Goal: Task Accomplishment & Management: Use online tool/utility

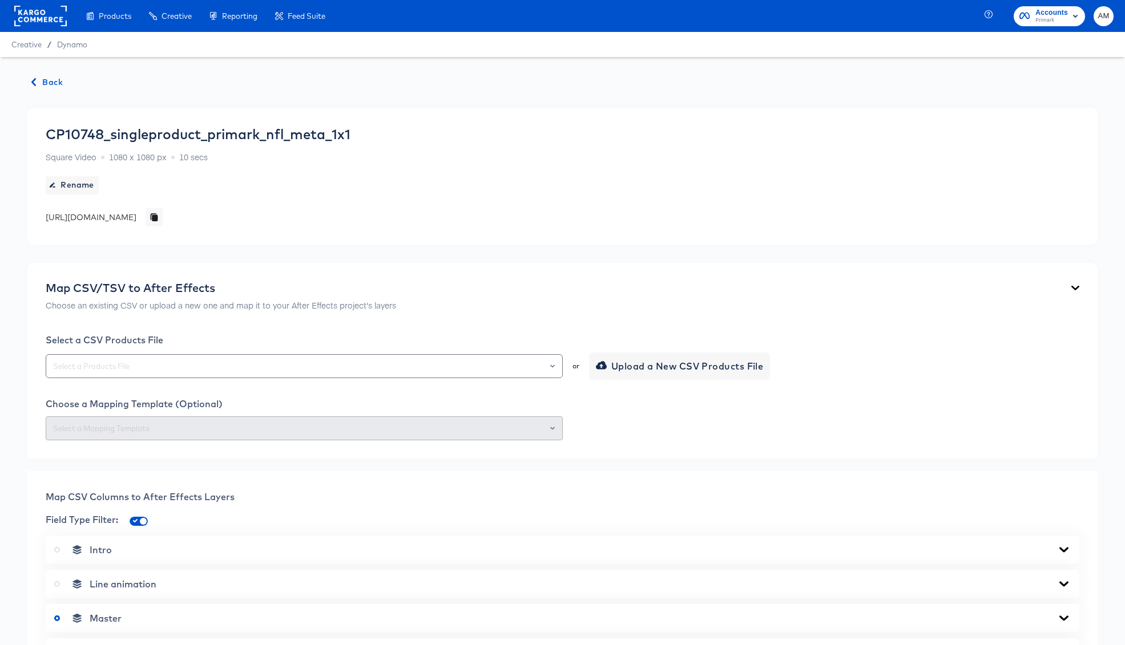
click at [43, 82] on span "Back" at bounding box center [47, 82] width 31 height 14
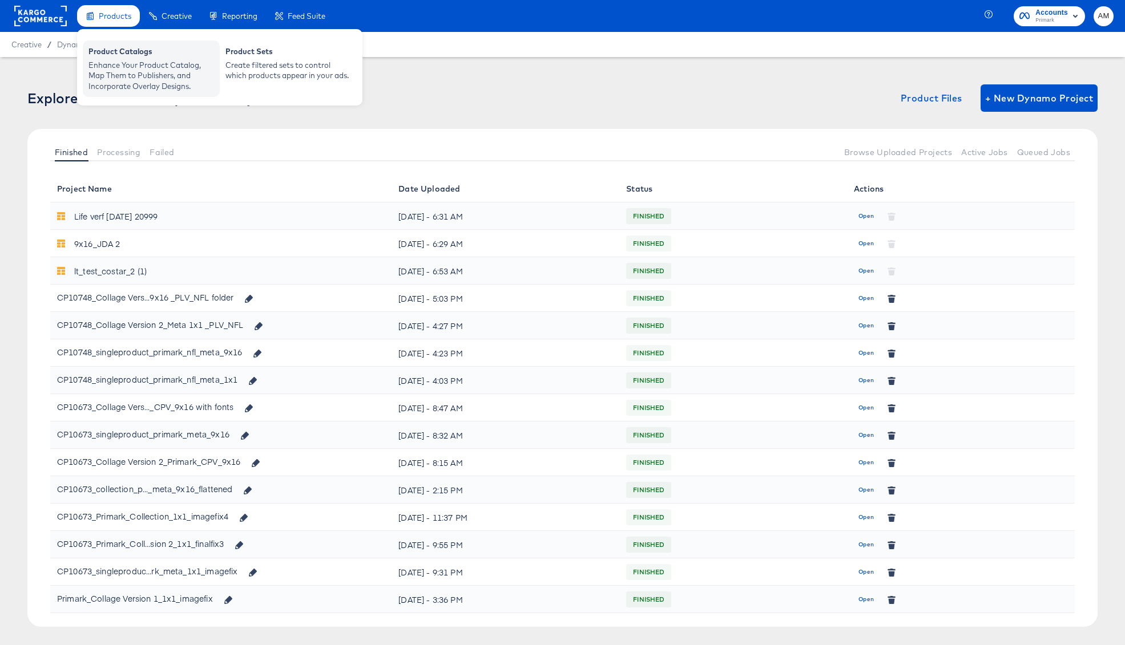
click at [107, 58] on div "Product Catalogs" at bounding box center [151, 53] width 126 height 14
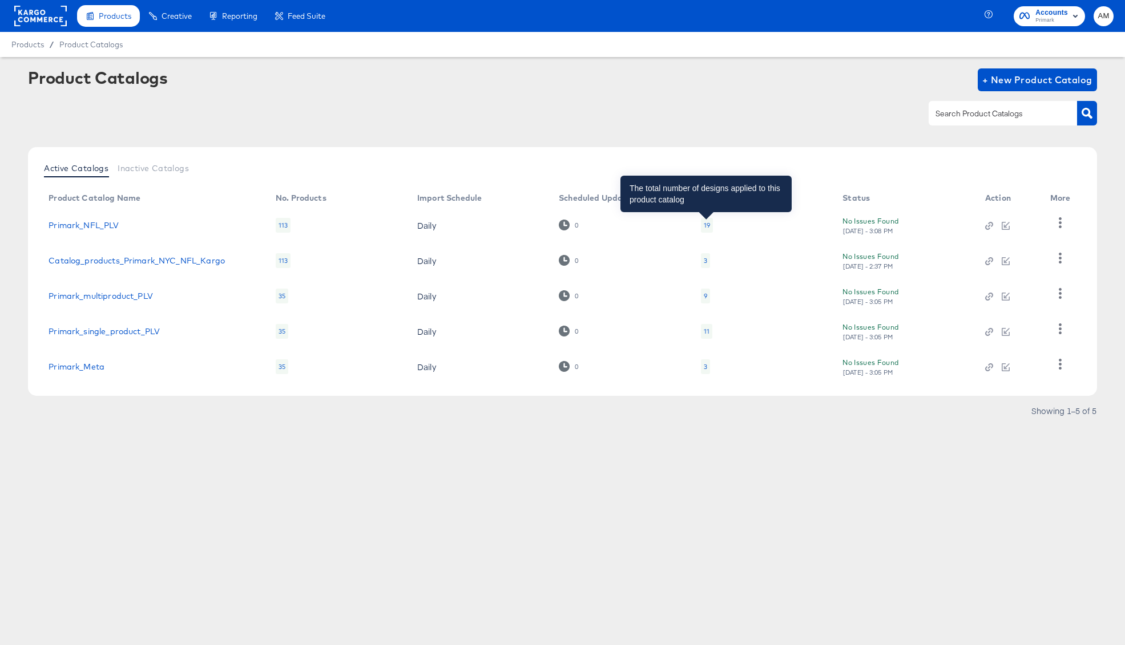
click at [707, 225] on div "19" at bounding box center [707, 225] width 6 height 9
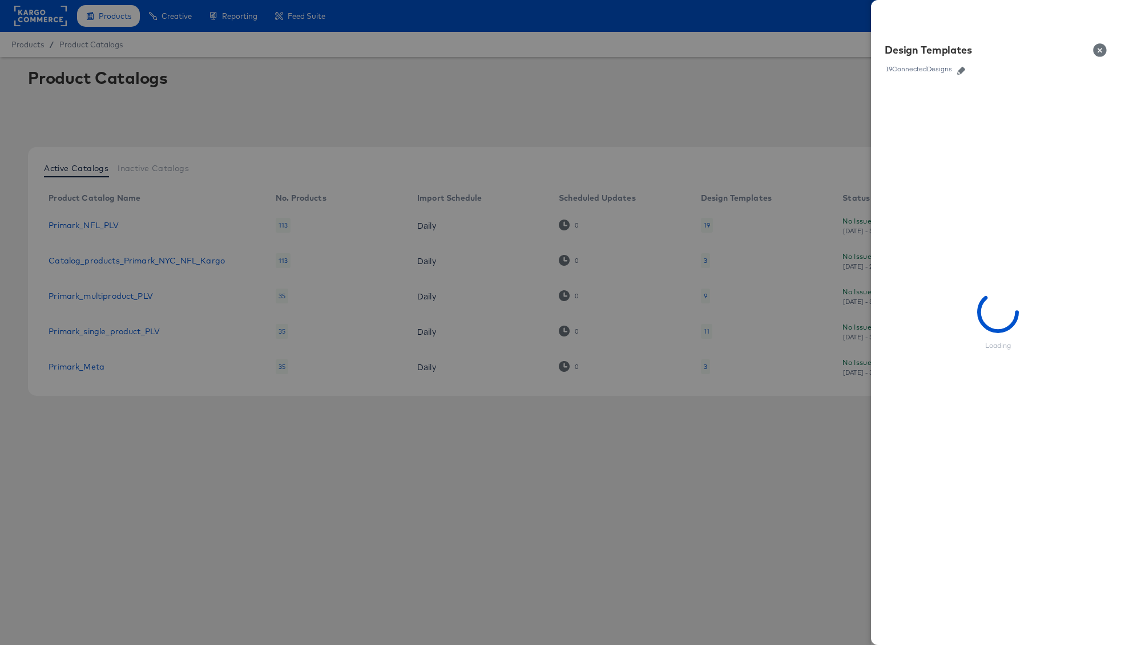
click at [964, 71] on icon "button" at bounding box center [961, 71] width 8 height 8
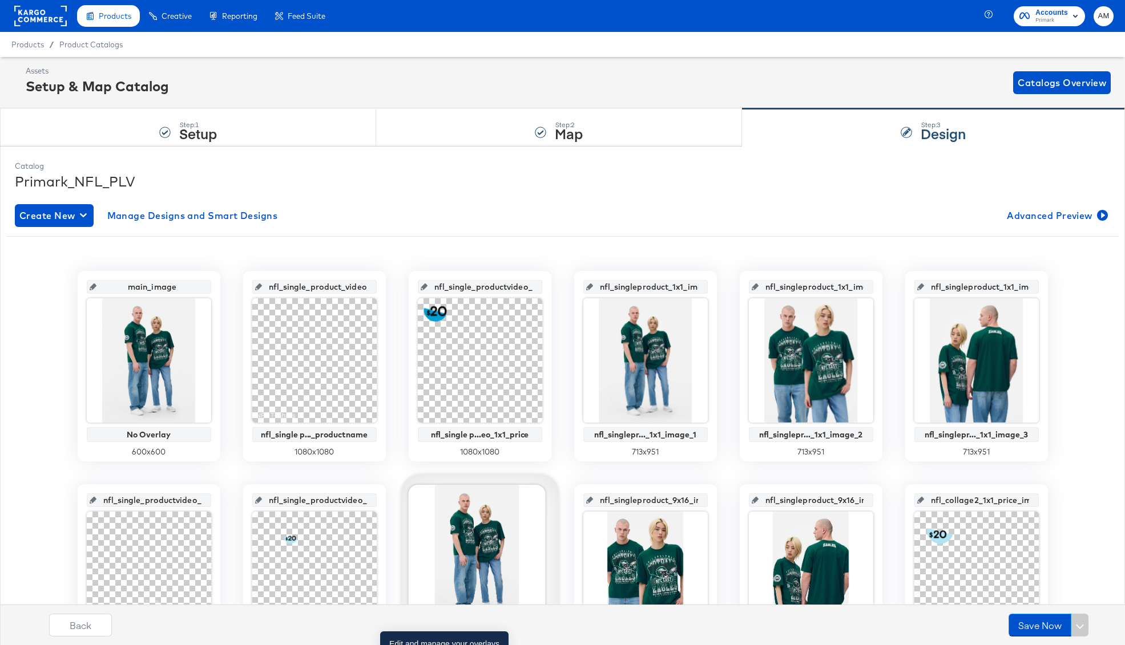
scroll to position [539, 0]
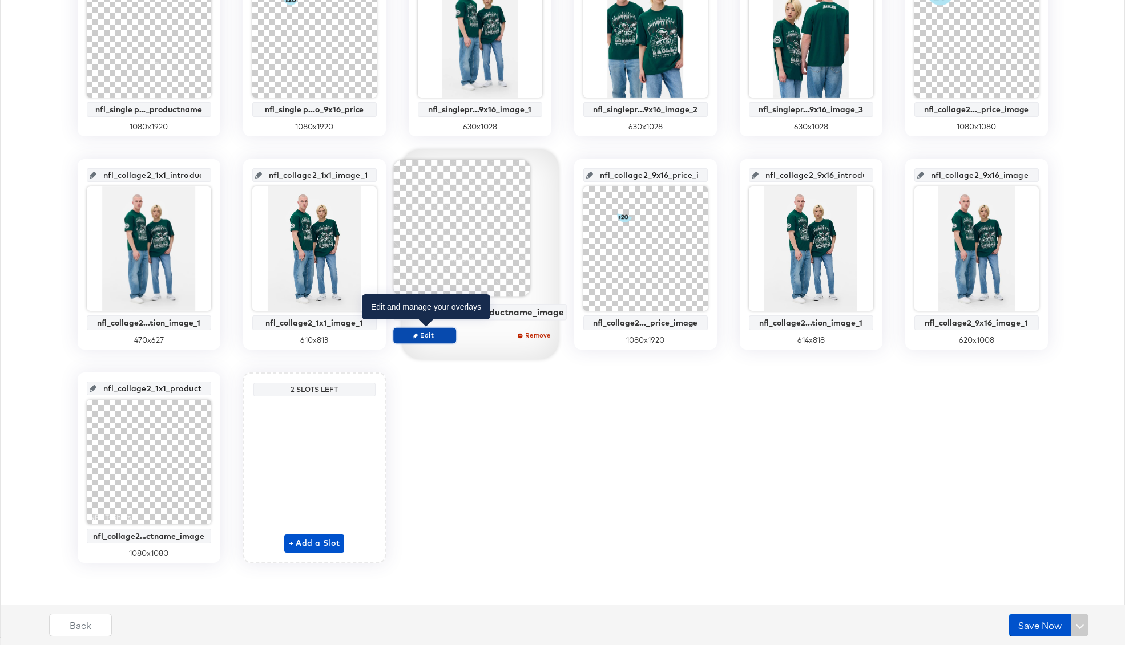
click at [425, 333] on span "Edit" at bounding box center [424, 335] width 53 height 9
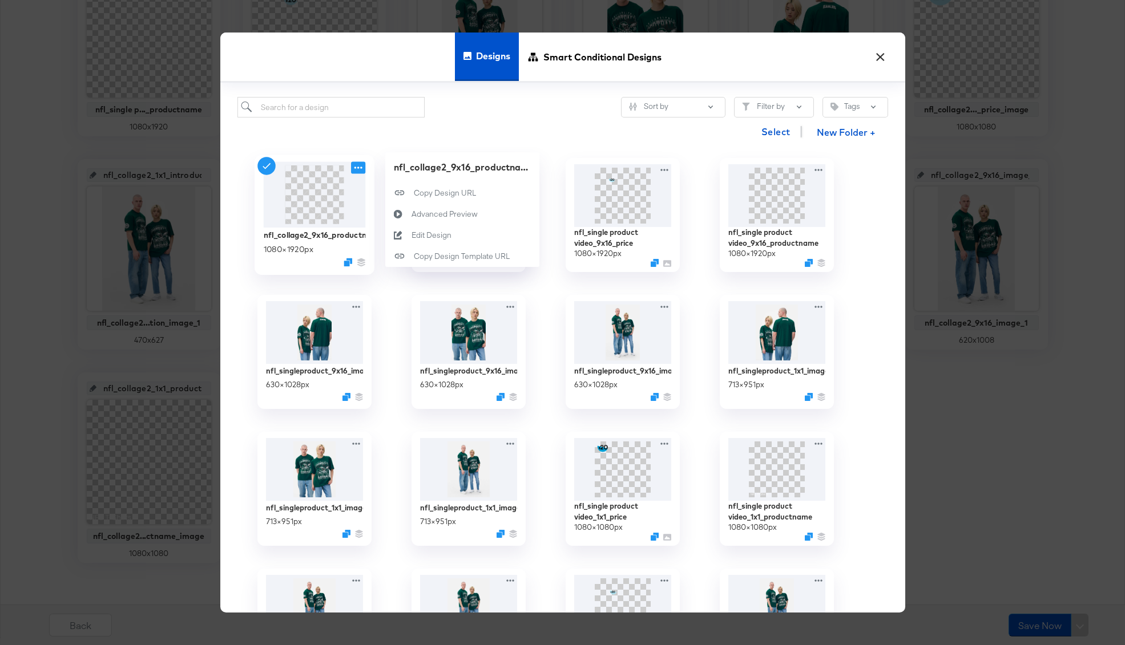
click at [355, 172] on icon at bounding box center [358, 168] width 14 height 12
click at [411, 235] on div "Edit Design Edit Design" at bounding box center [411, 235] width 0 height 0
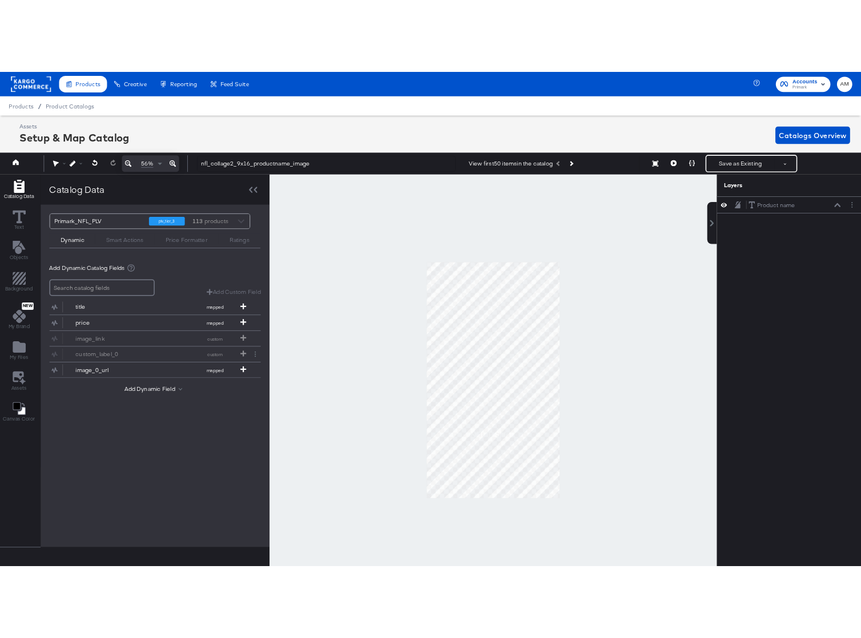
scroll to position [0, 3]
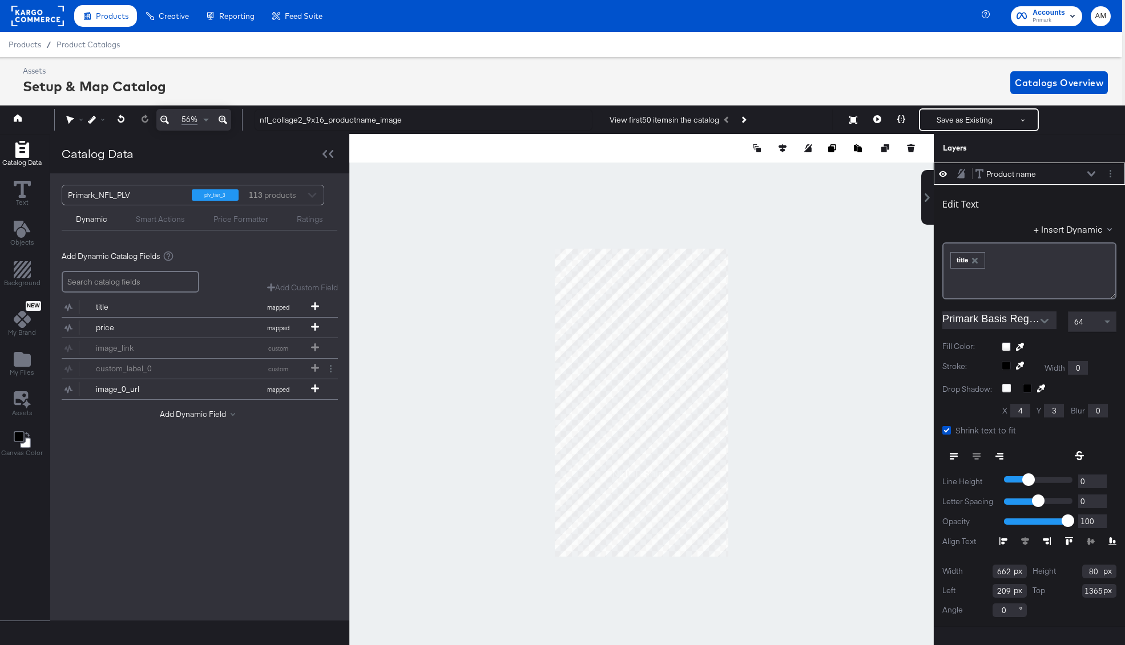
click at [1095, 173] on icon at bounding box center [1091, 174] width 8 height 6
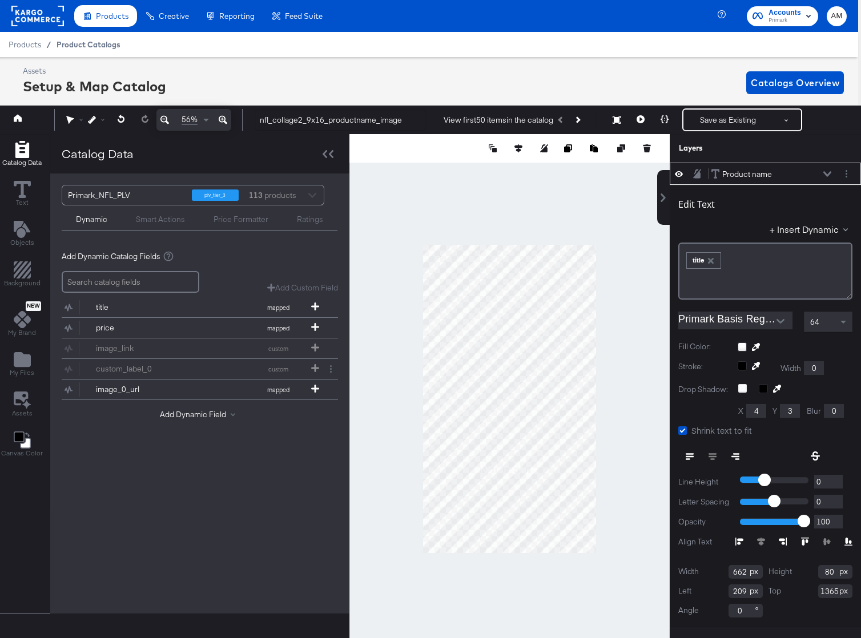
click at [100, 47] on span "Product Catalogs" at bounding box center [89, 44] width 64 height 9
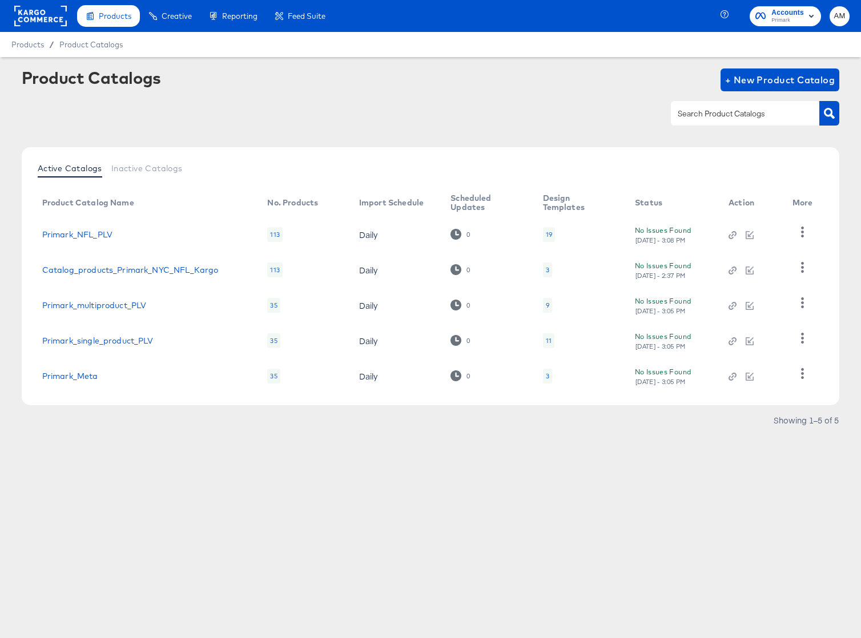
click at [546, 233] on div "19" at bounding box center [549, 234] width 6 height 9
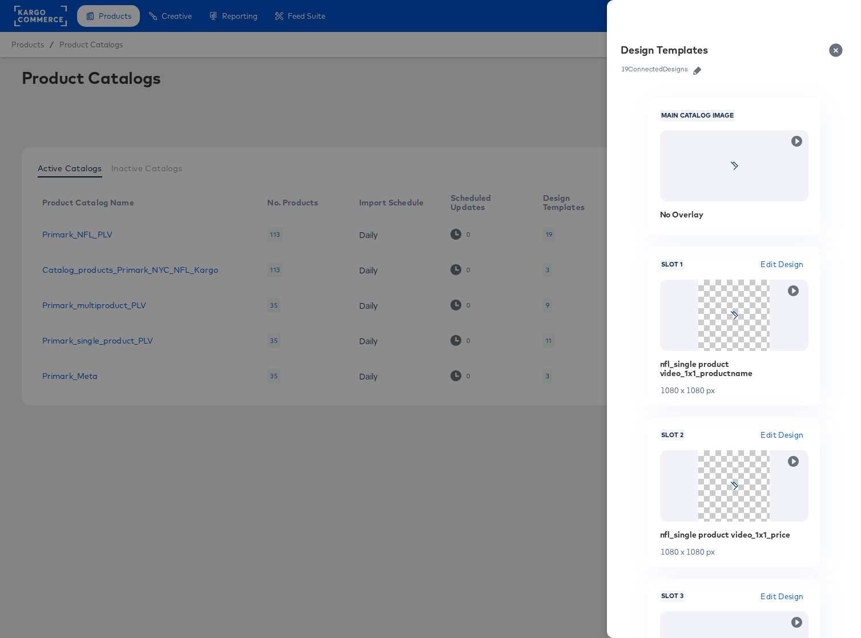
click at [696, 72] on icon "button" at bounding box center [697, 71] width 8 height 8
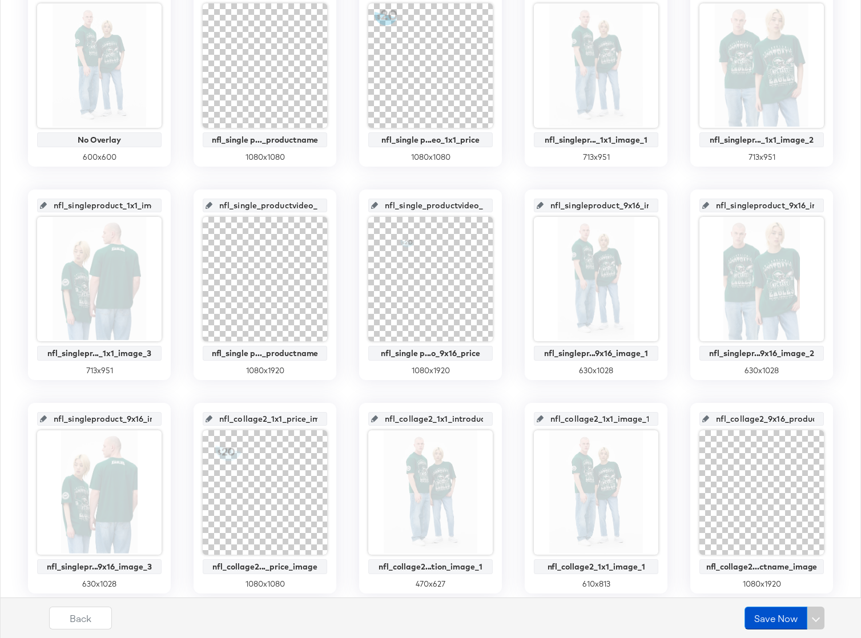
scroll to position [534, 0]
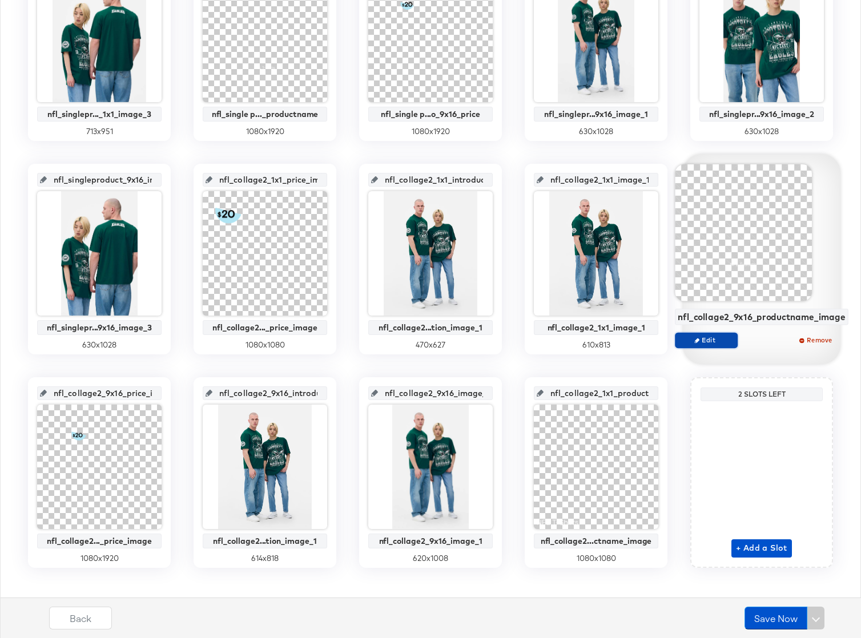
click at [696, 340] on icon "button" at bounding box center [696, 340] width 5 height 5
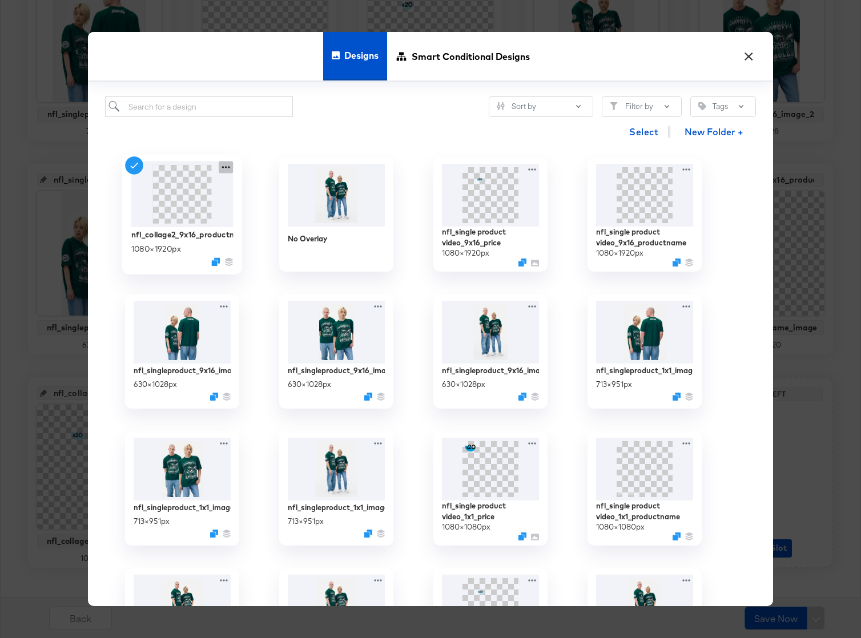
click at [220, 168] on icon at bounding box center [226, 168] width 14 height 12
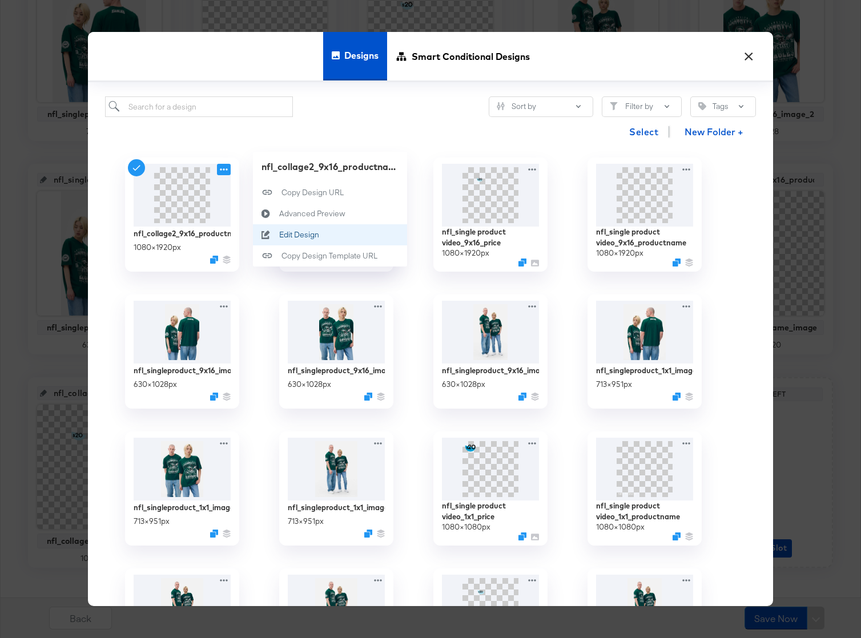
click at [279, 235] on div "Edit Design Edit Design" at bounding box center [279, 235] width 0 height 0
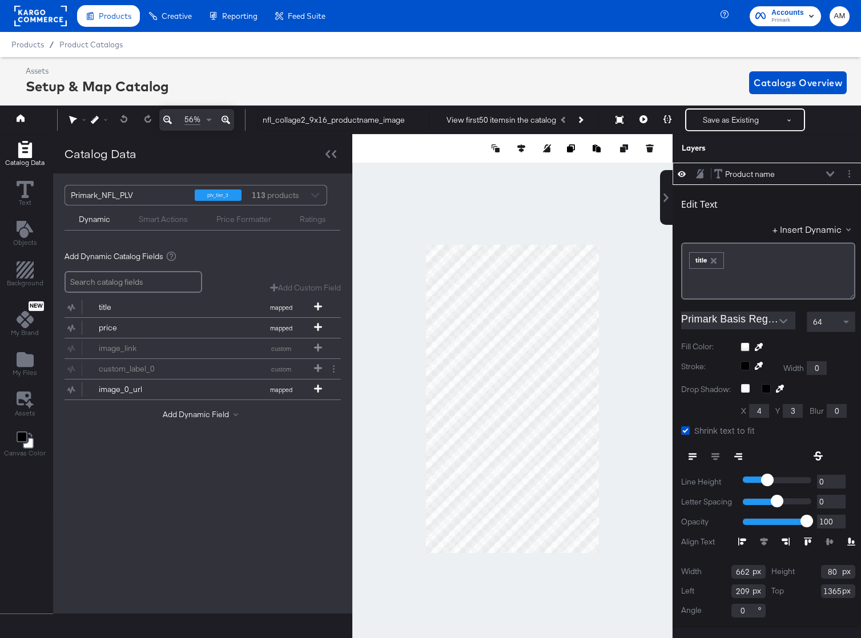
scroll to position [0, 3]
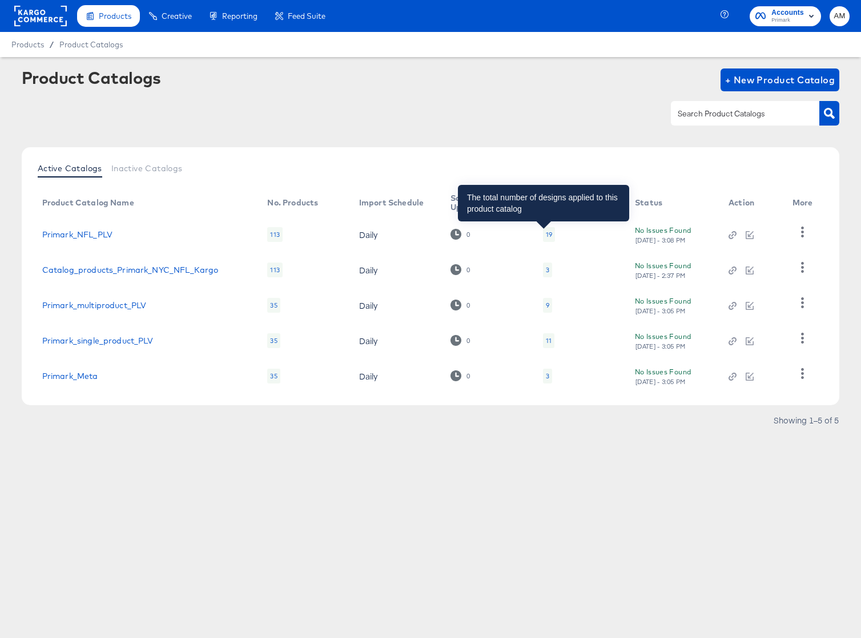
click at [546, 233] on div "19" at bounding box center [549, 234] width 6 height 9
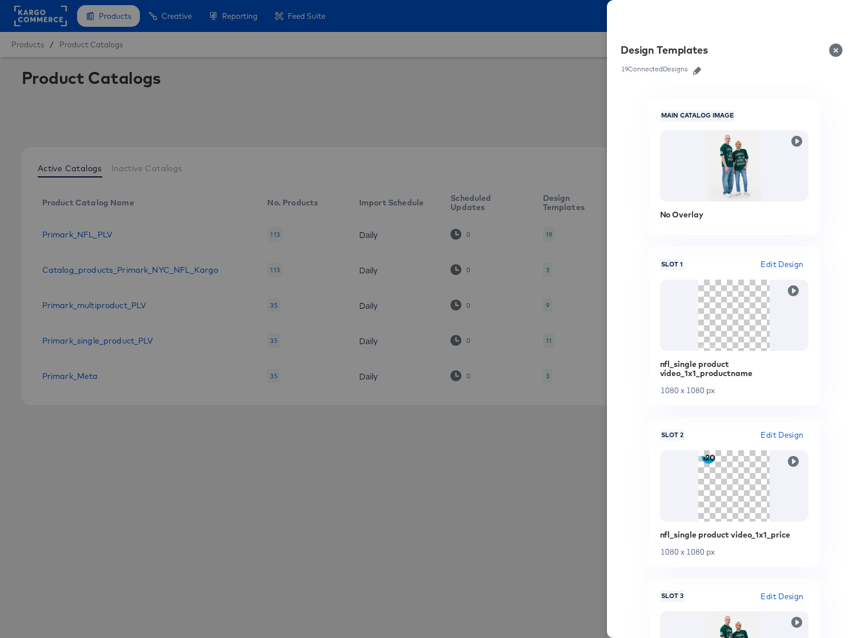
click at [836, 47] on button "Close" at bounding box center [838, 50] width 32 height 32
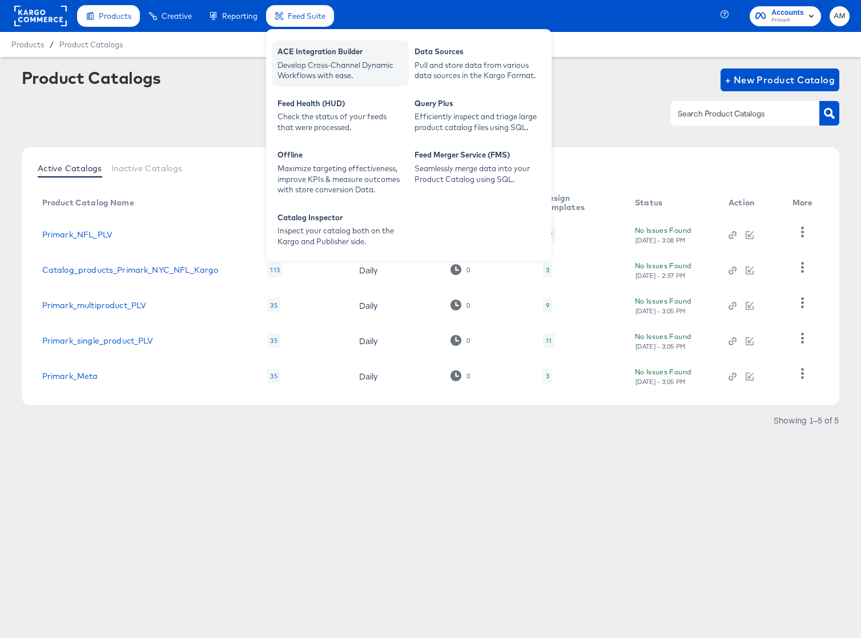
click at [309, 60] on div "Develop Cross-Channel Dynamic Workflows with ease." at bounding box center [340, 70] width 126 height 21
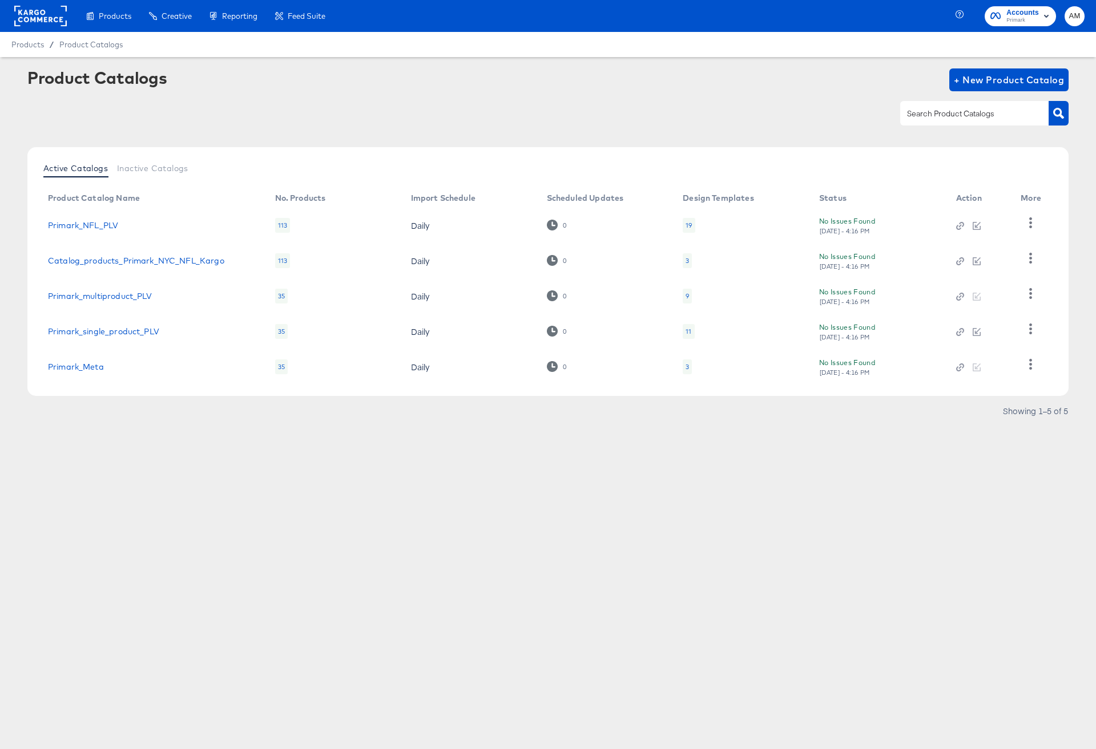
click at [41, 15] on rect at bounding box center [40, 16] width 53 height 21
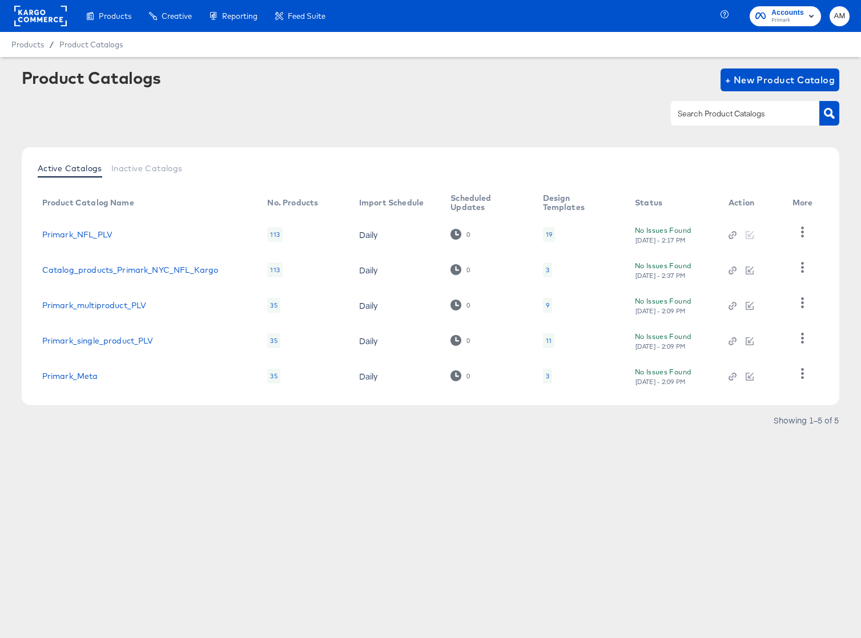
click at [546, 233] on div "19" at bounding box center [549, 234] width 6 height 9
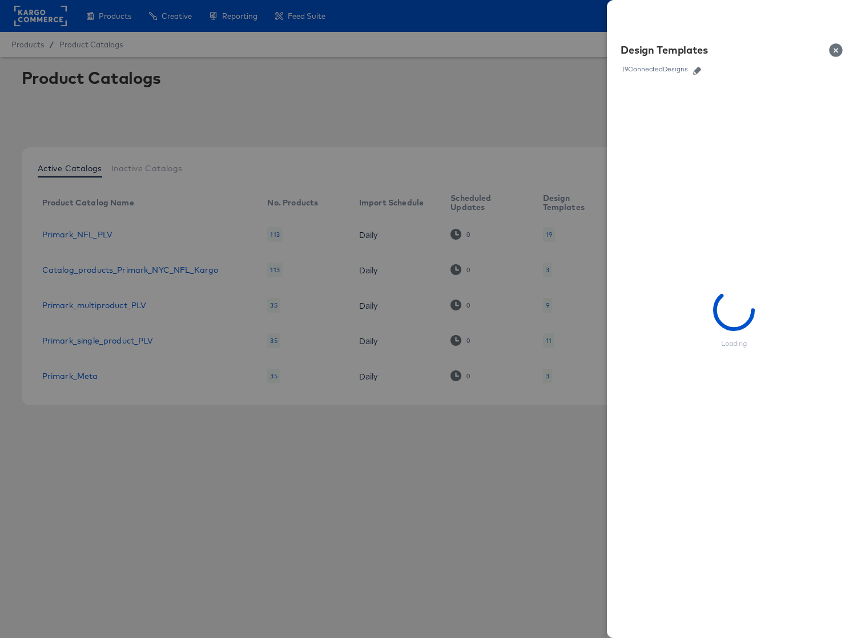
click at [700, 70] on icon "button" at bounding box center [697, 71] width 8 height 8
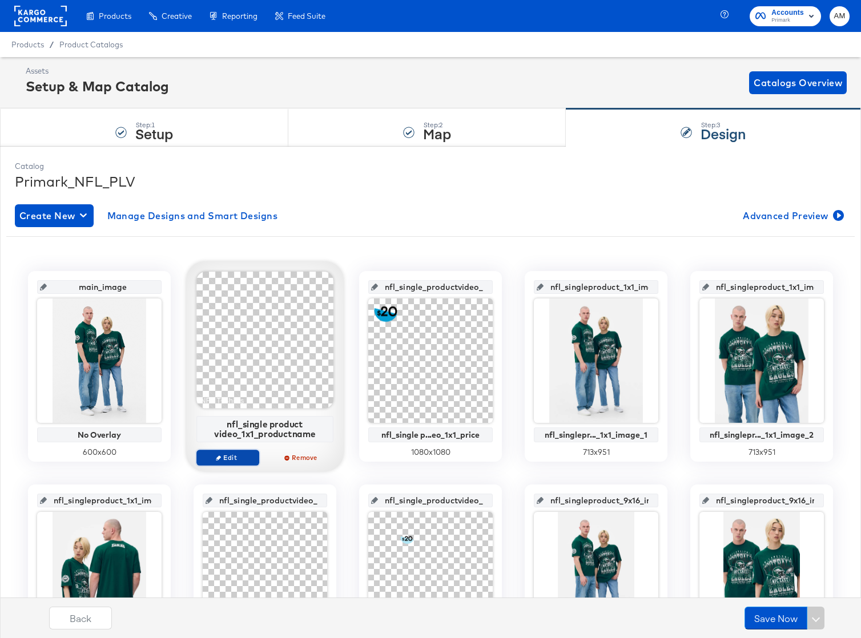
click at [225, 459] on span "Edit" at bounding box center [227, 457] width 53 height 9
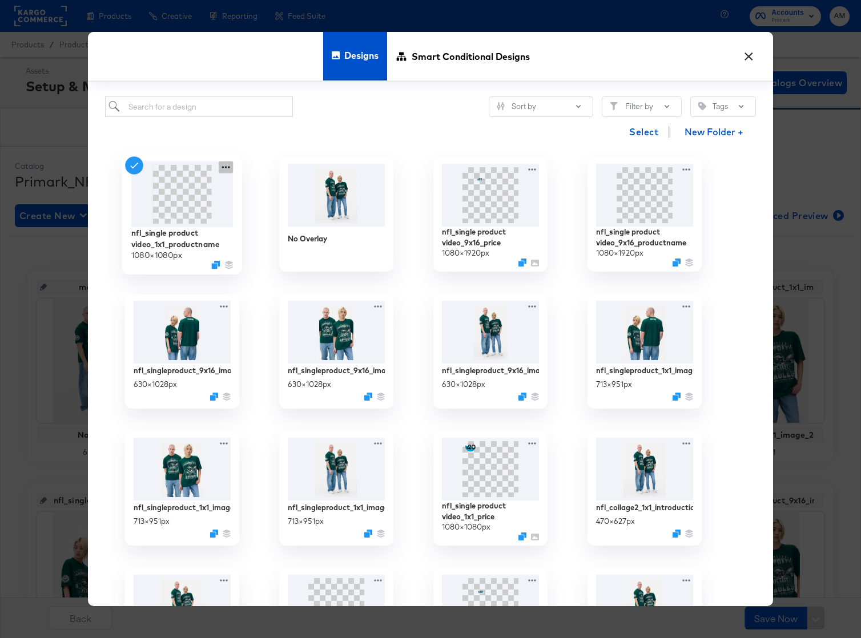
click at [228, 168] on icon at bounding box center [226, 168] width 14 height 12
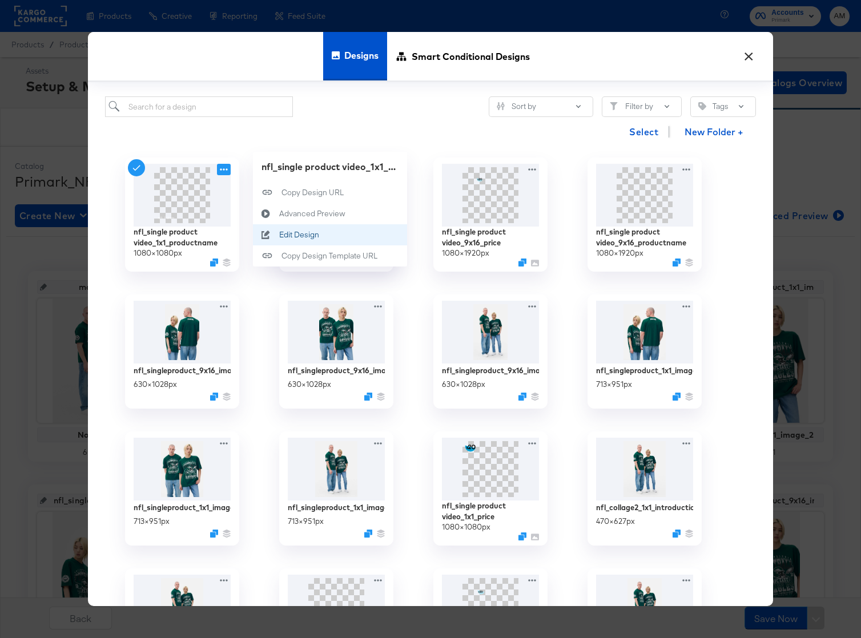
click at [279, 235] on div "Edit Design Edit Design" at bounding box center [279, 235] width 0 height 0
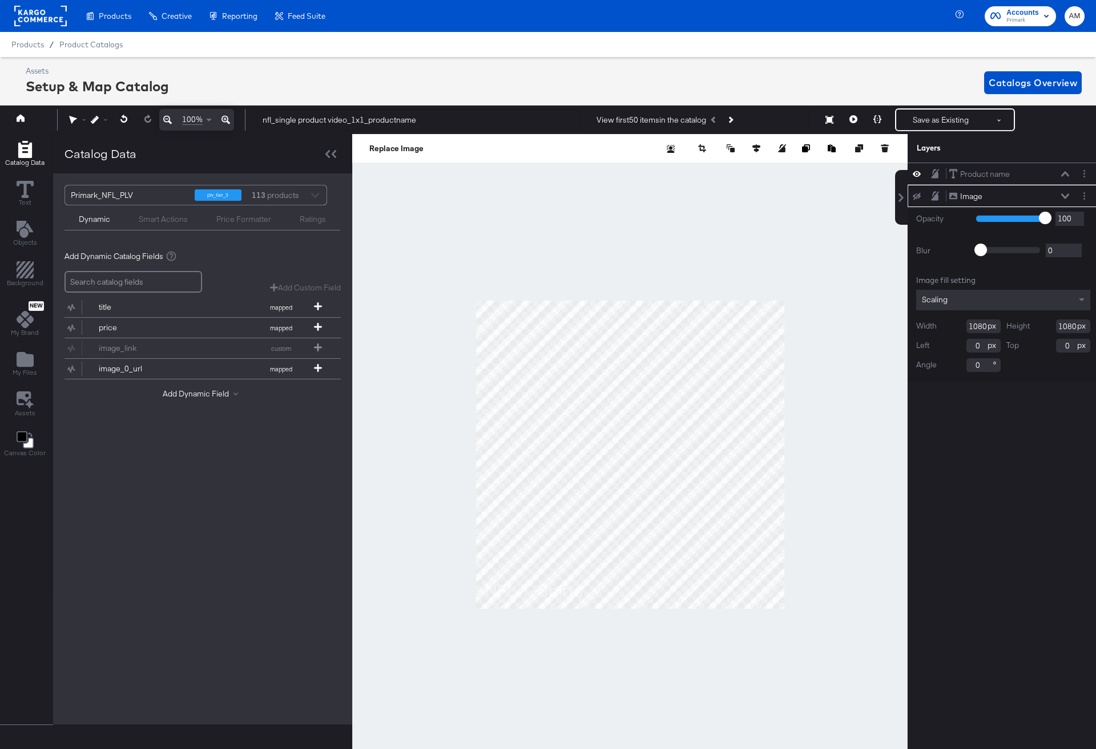
click at [860, 197] on icon at bounding box center [917, 196] width 8 height 7
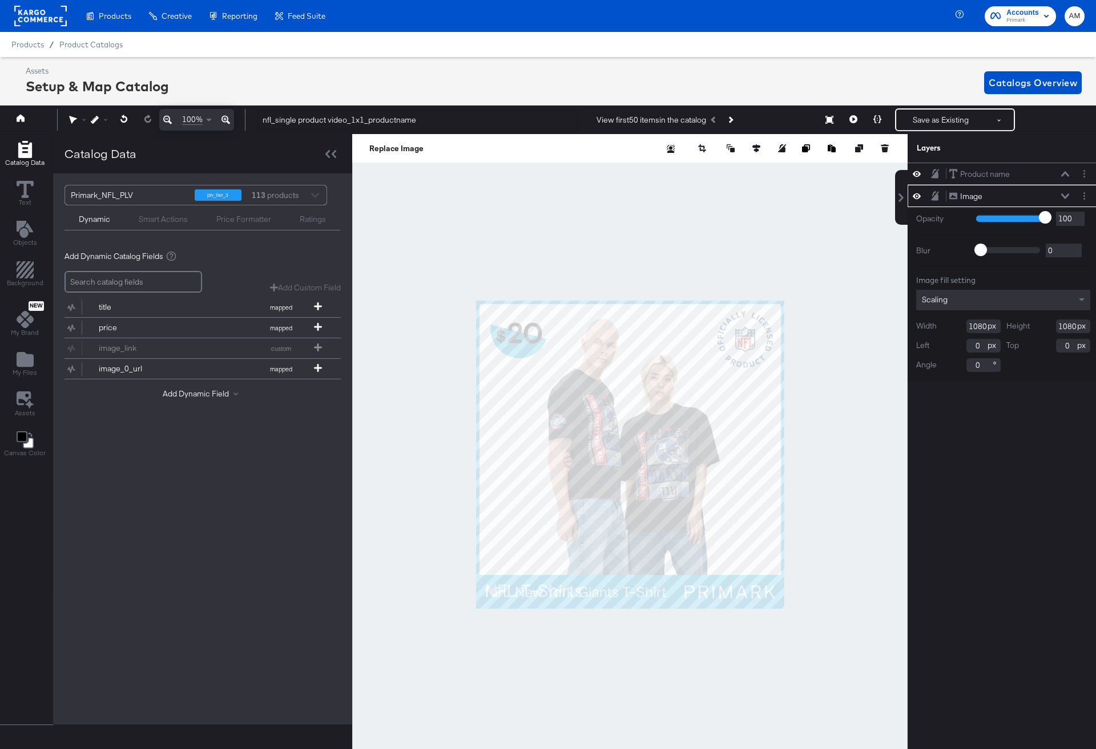
type input "87"
type input "81"
type input "69"
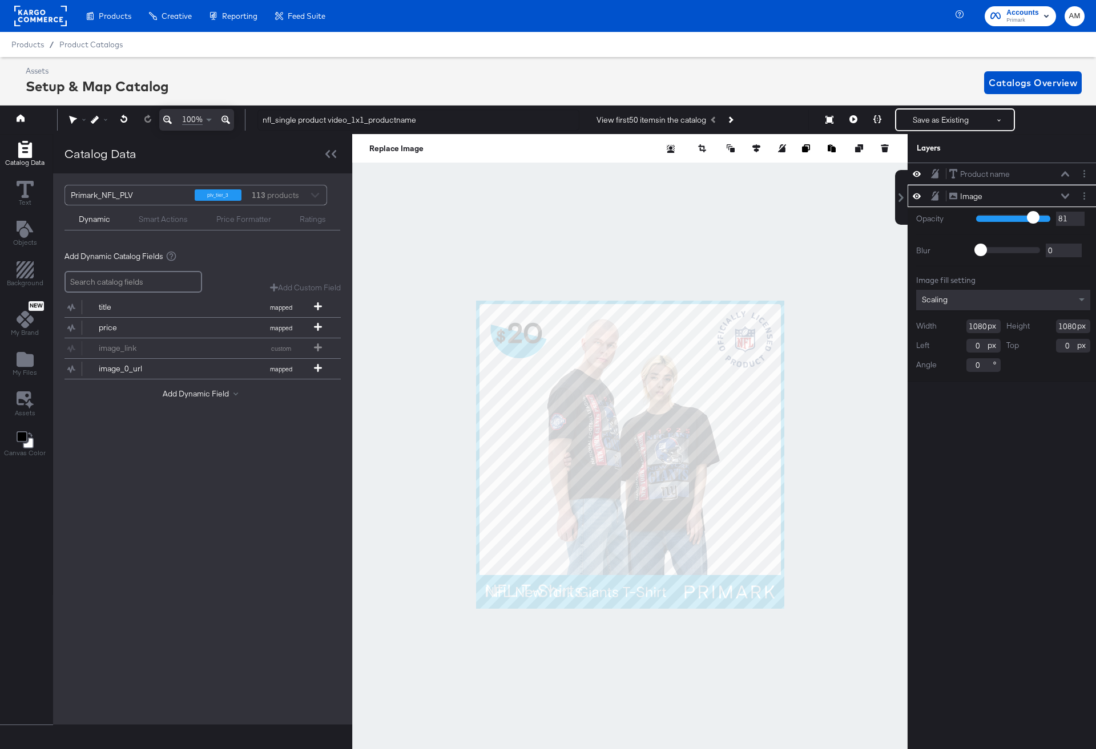
type input "69"
type input "54"
type input "39"
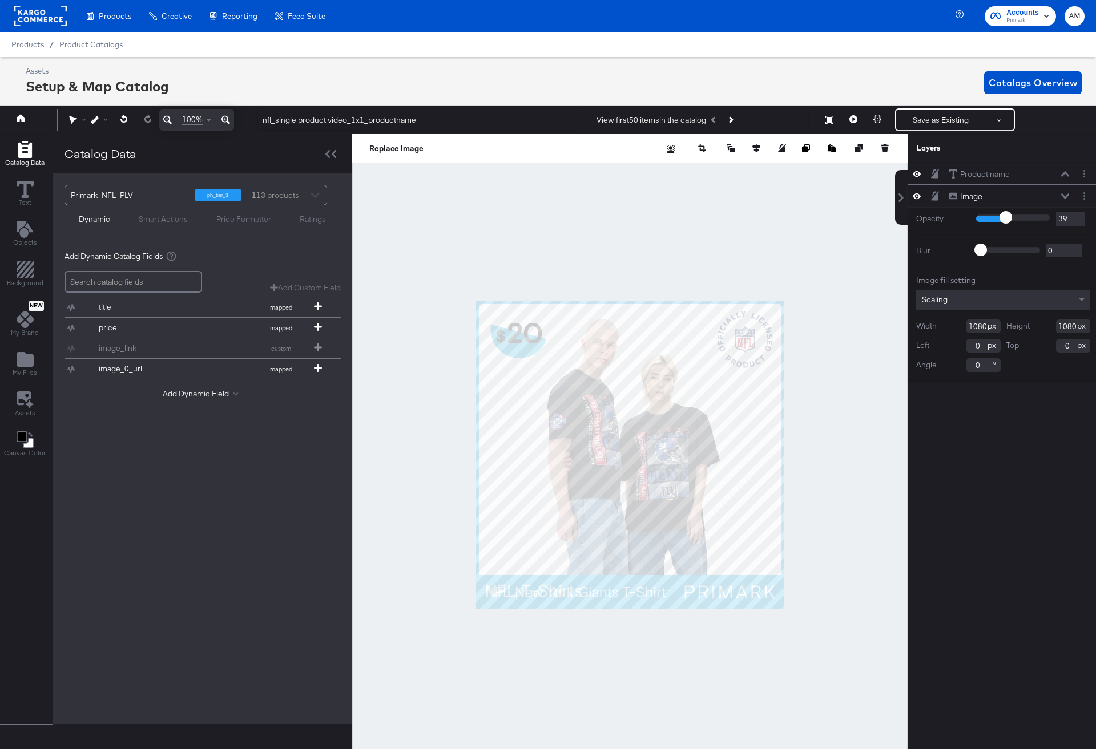
type input "23"
type input "17"
type input "13"
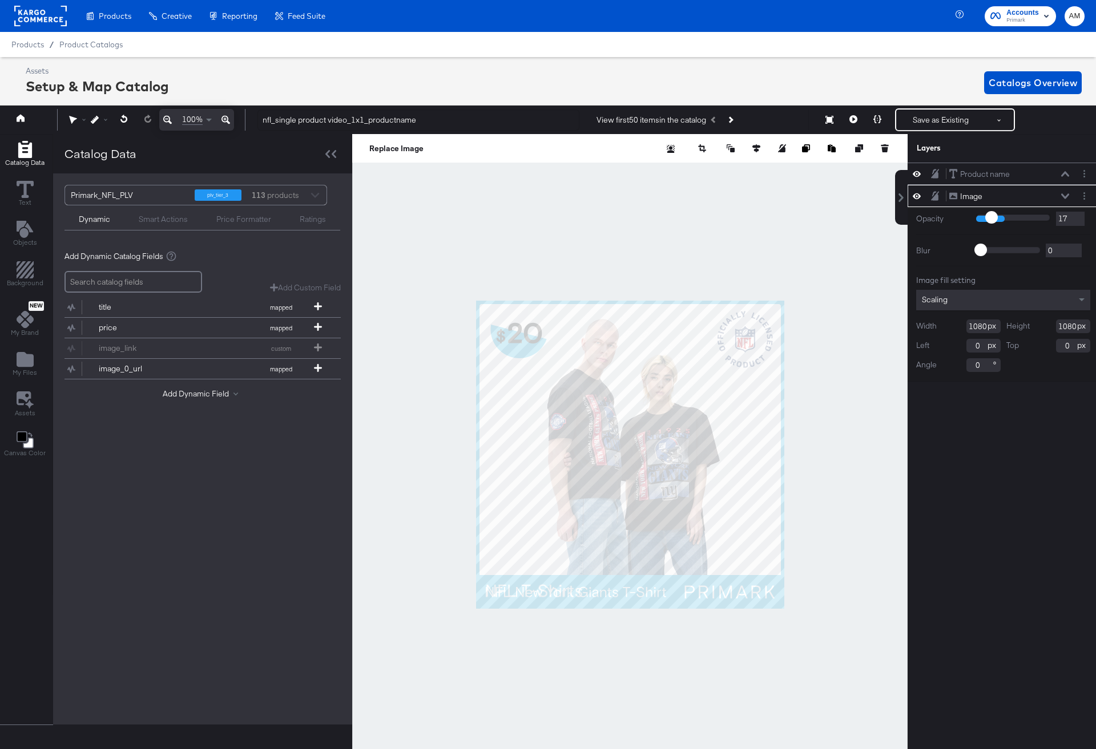
type input "13"
type input "15"
type input "16"
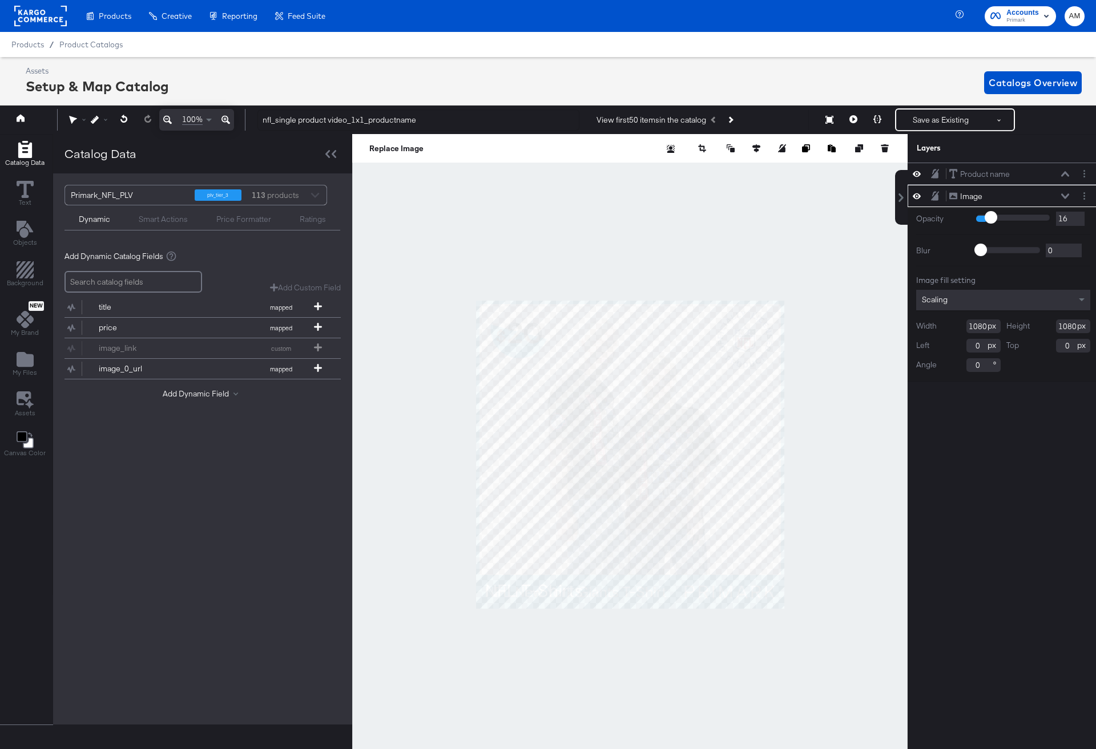
type input "17"
type input "18"
type input "19"
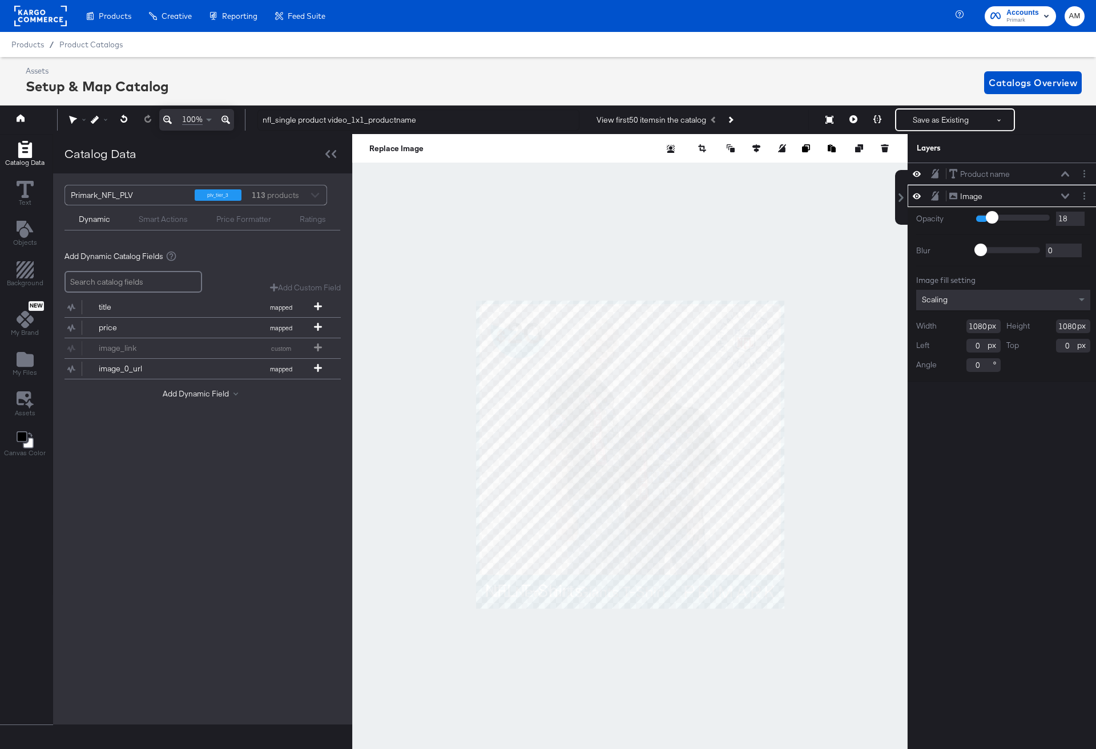
type input "19"
type input "20"
type input "21"
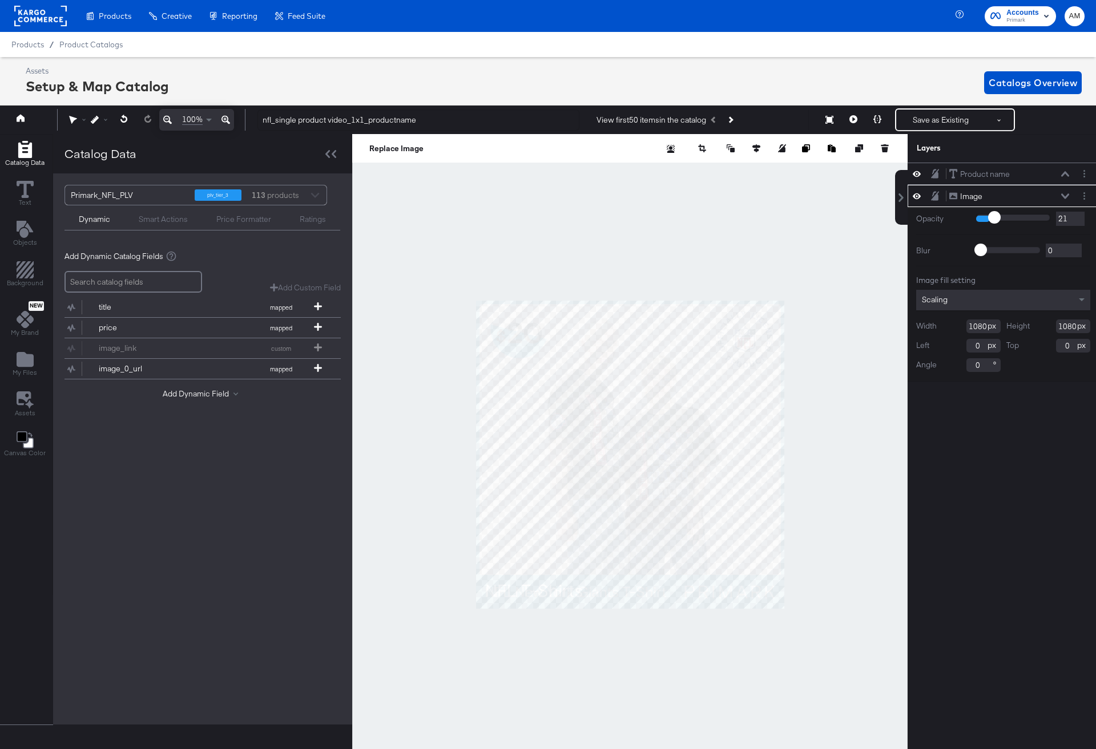
type input "22"
type input "23"
type input "24"
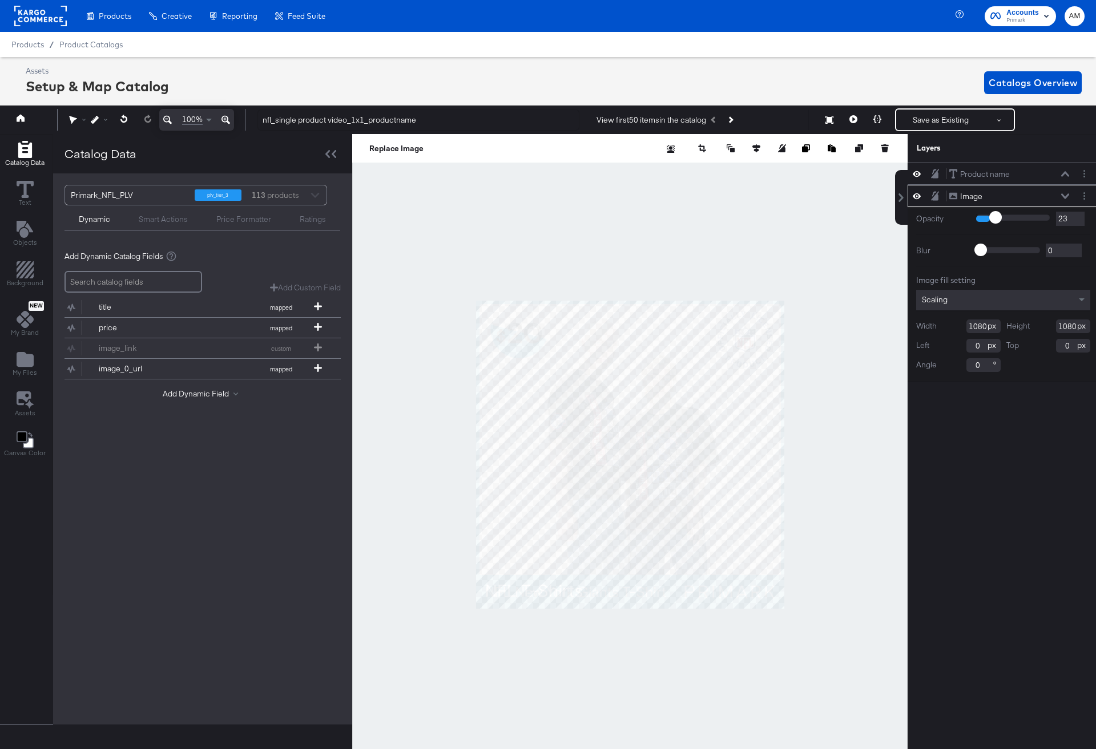
type input "24"
type input "25"
type input "26"
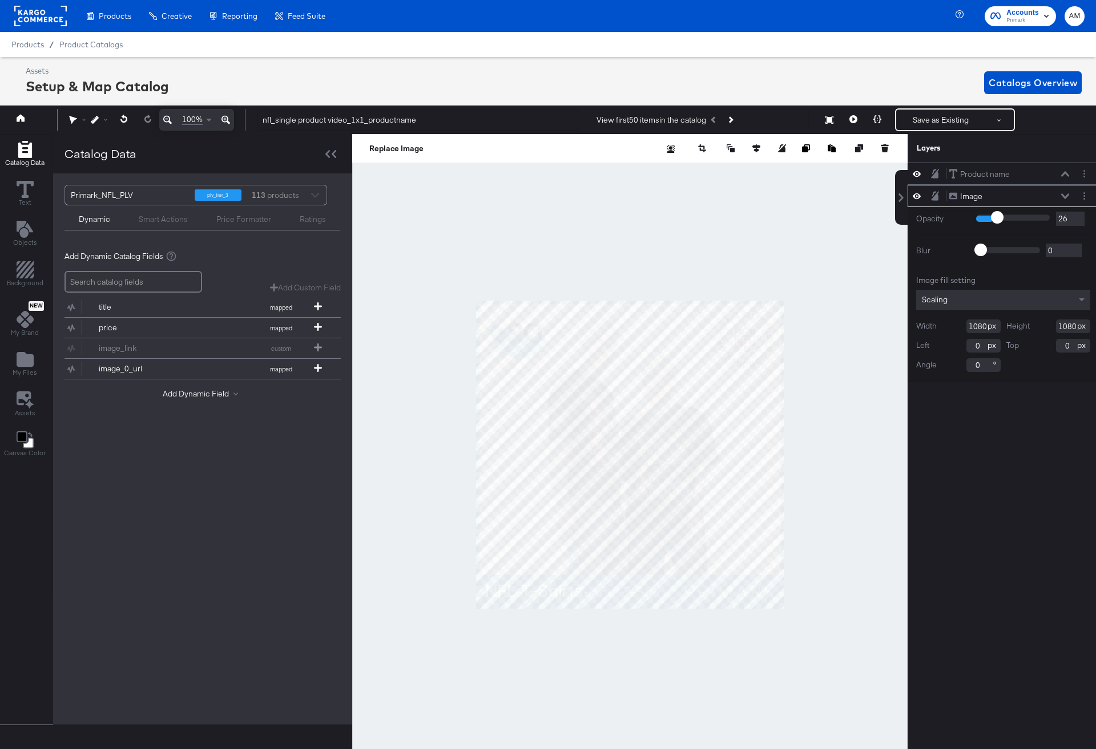
type input "27"
type input "28"
type input "29"
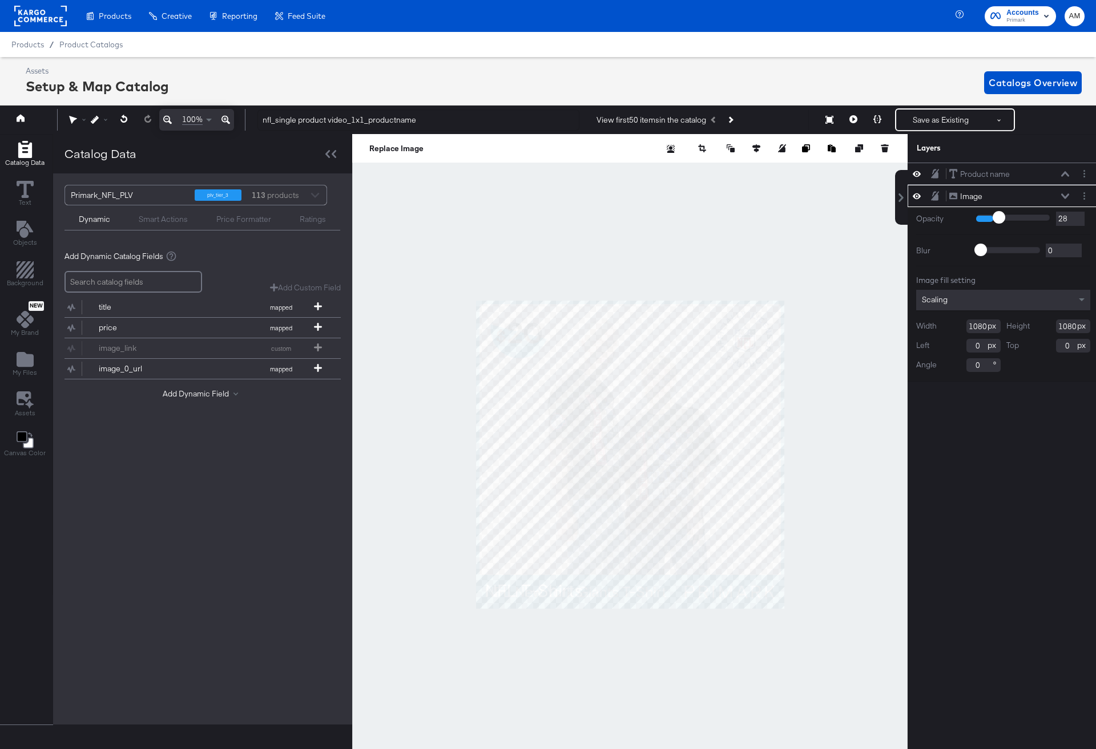
type input "29"
type input "30"
type input "31"
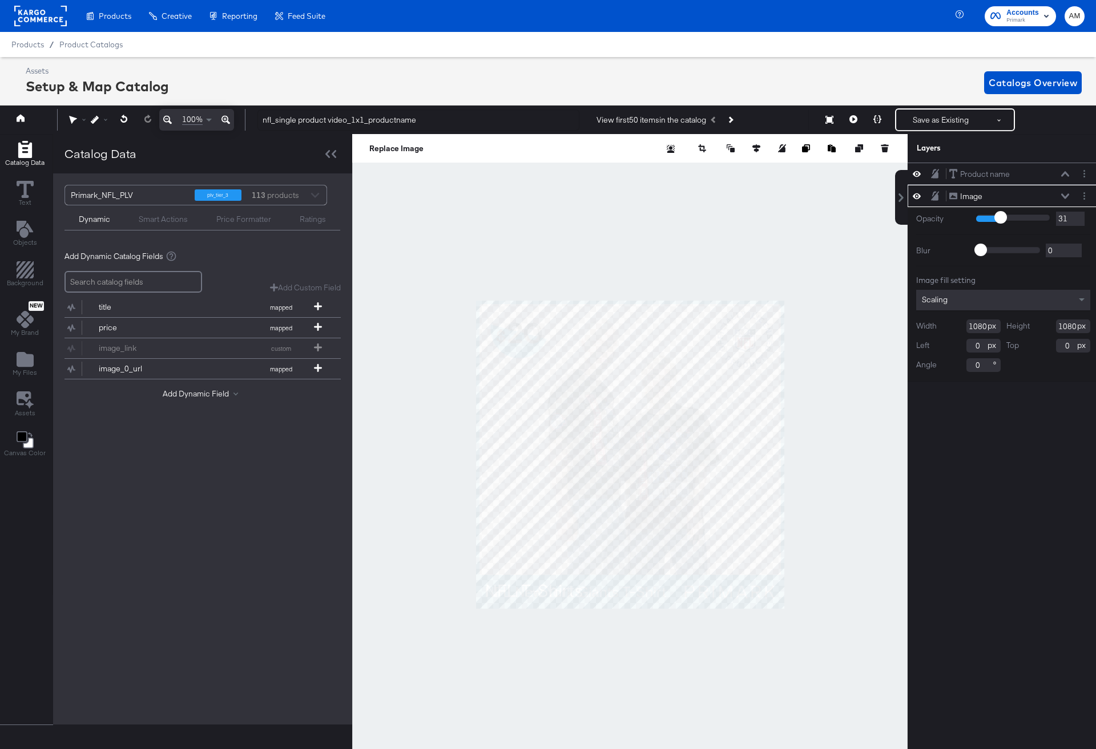
type input "32"
type input "33"
type input "34"
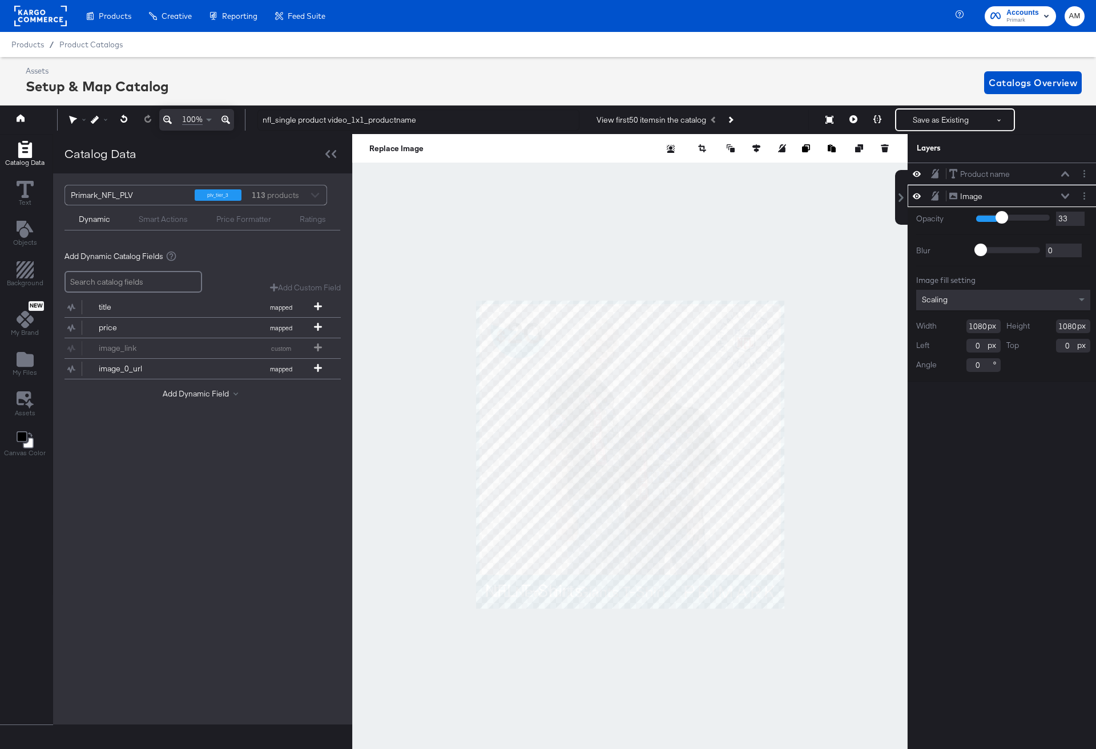
type input "34"
type input "35"
type input "36"
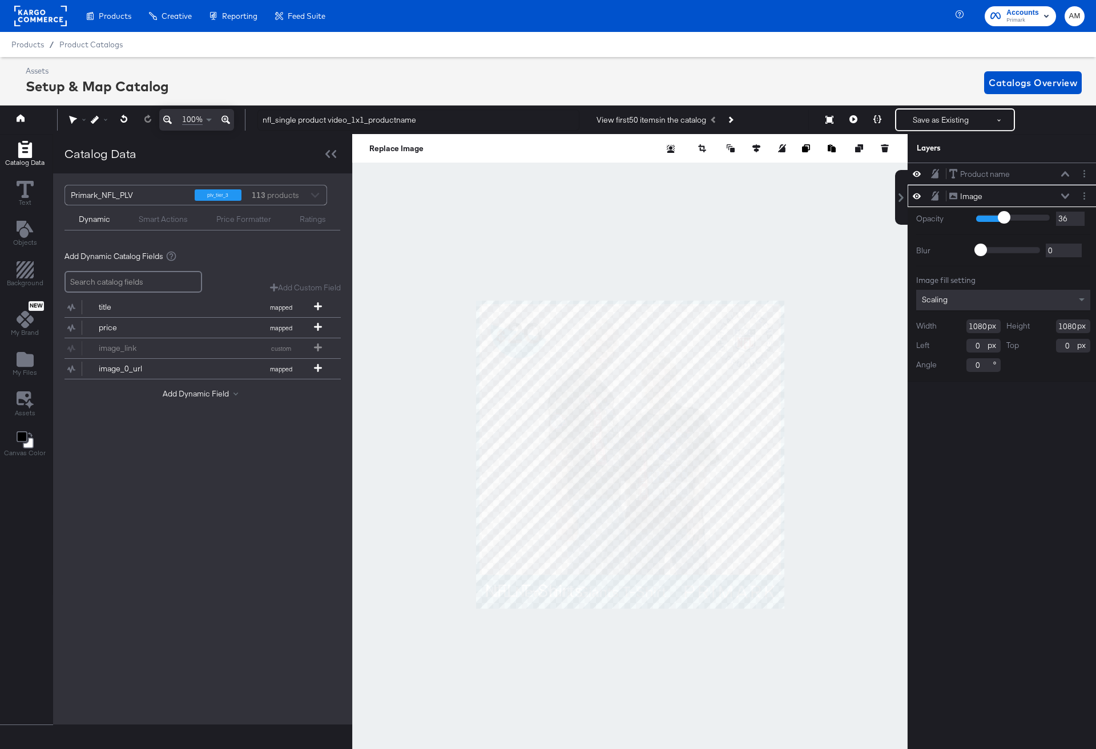
type input "37"
drag, startPoint x: 1036, startPoint y: 216, endPoint x: 941, endPoint y: 235, distance: 97.3
type input "37"
click at [860, 219] on input "range" at bounding box center [1013, 217] width 74 height 7
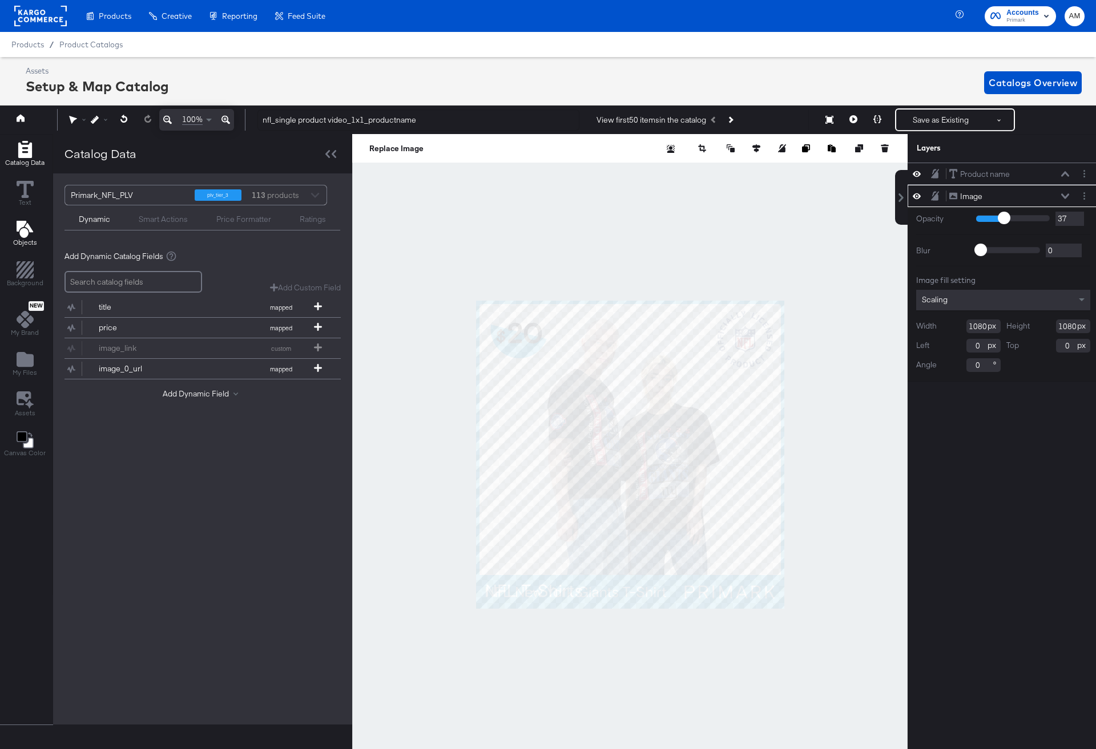
click at [28, 230] on icon "Add Text" at bounding box center [24, 229] width 17 height 17
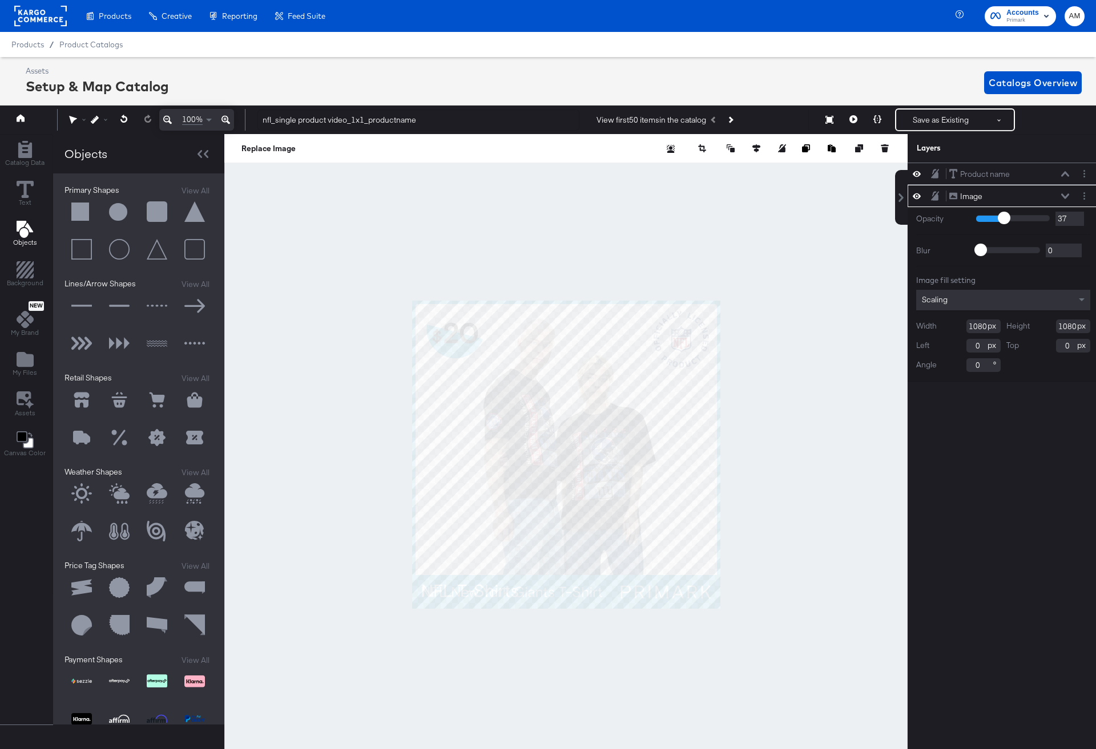
click at [80, 211] on button at bounding box center [81, 212] width 34 height 34
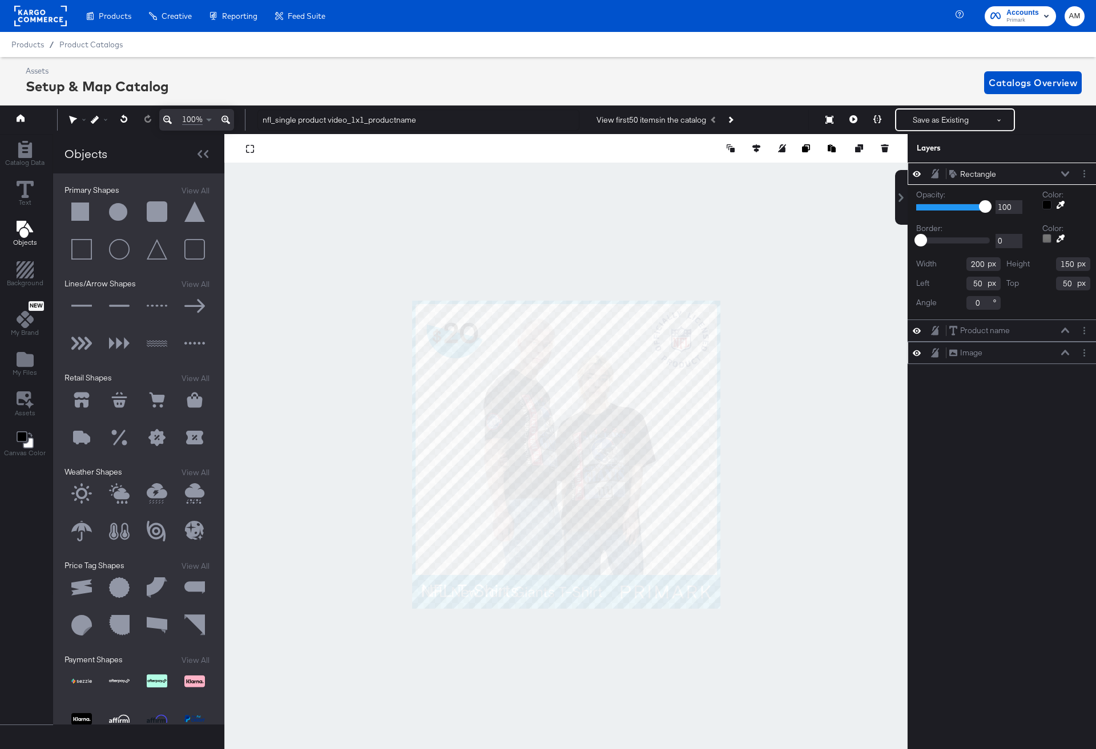
scroll to position [0, 3]
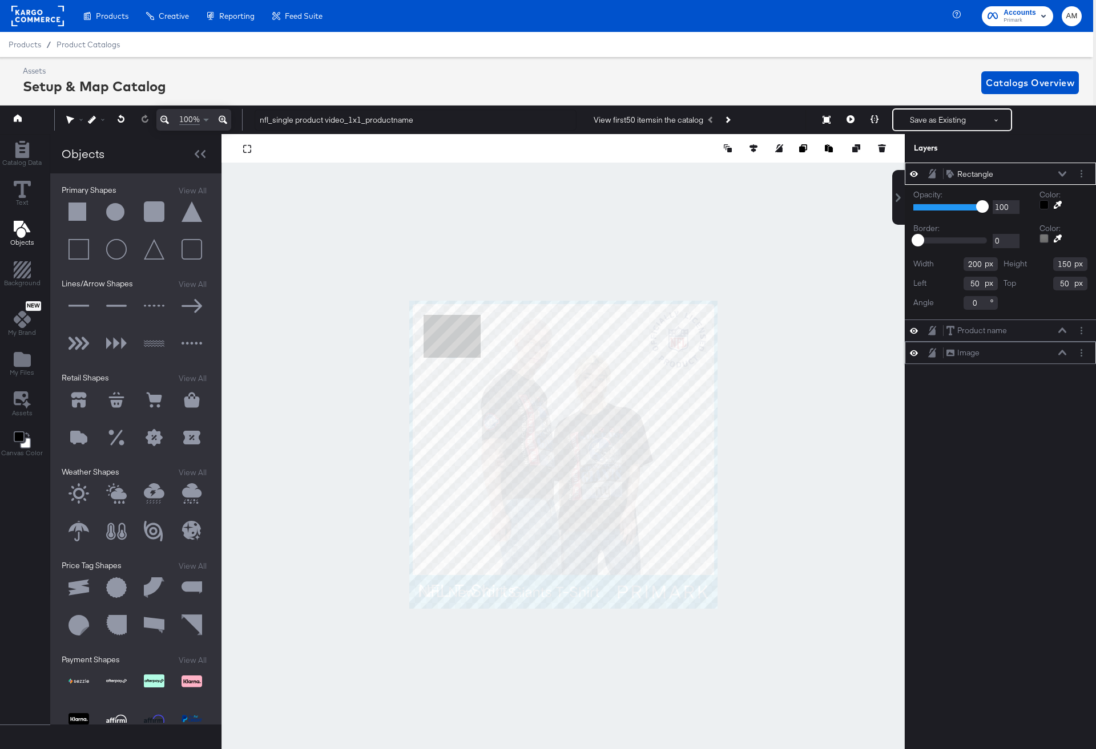
click at [860, 262] on input "200" at bounding box center [980, 264] width 34 height 14
type input "1080"
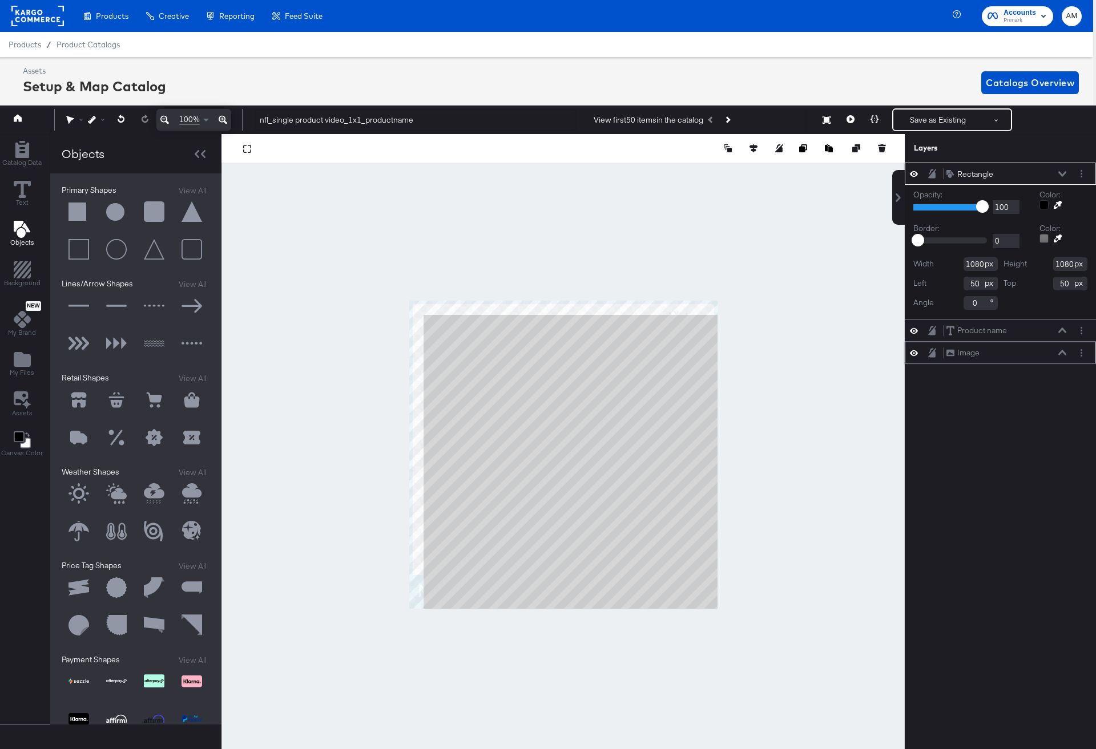
type input "1080"
type input "0"
type input "97"
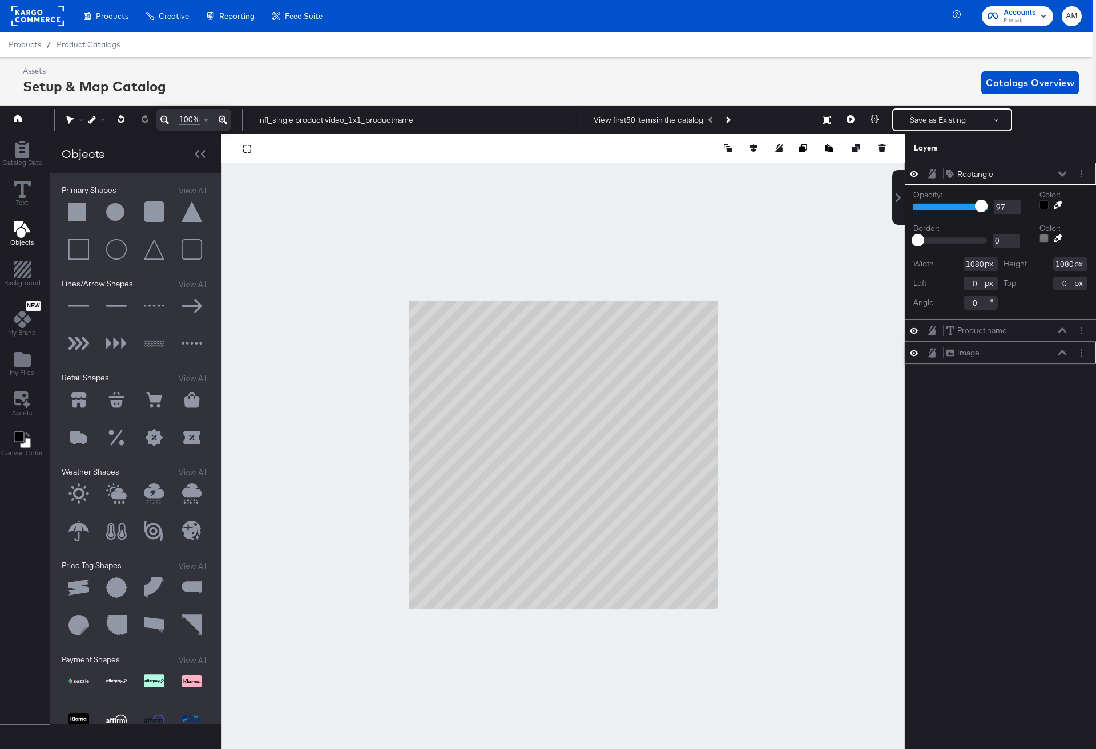
type input "96"
type input "94"
type input "85"
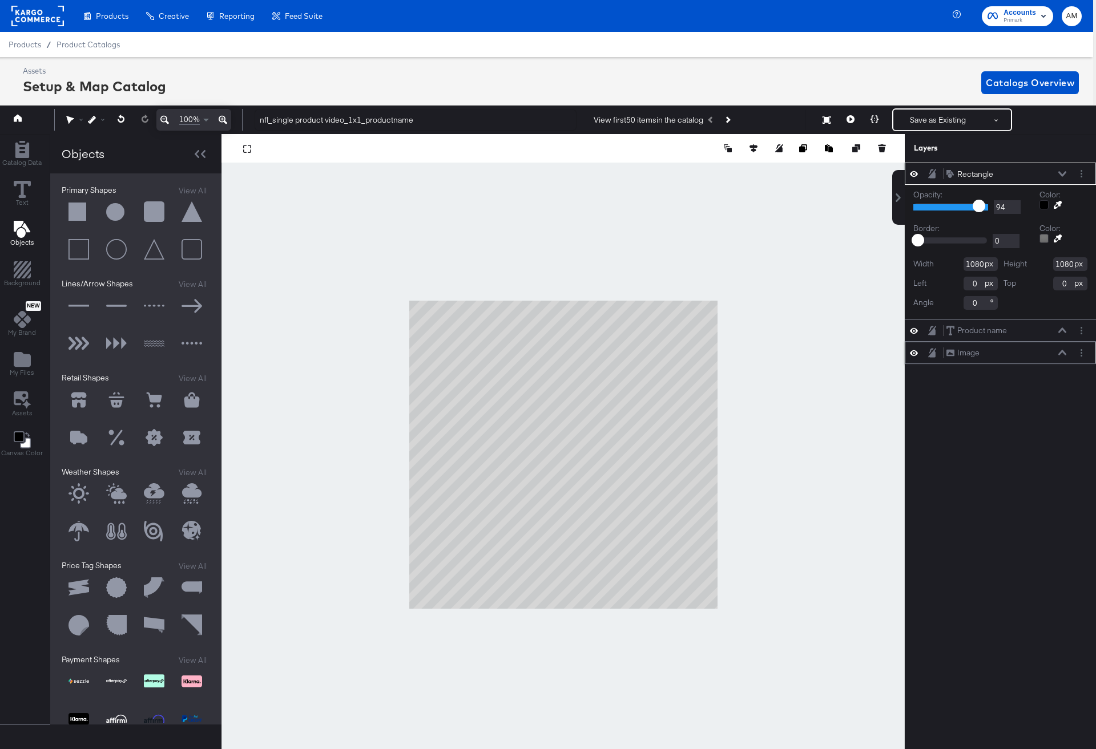
type input "85"
type input "75"
type input "67"
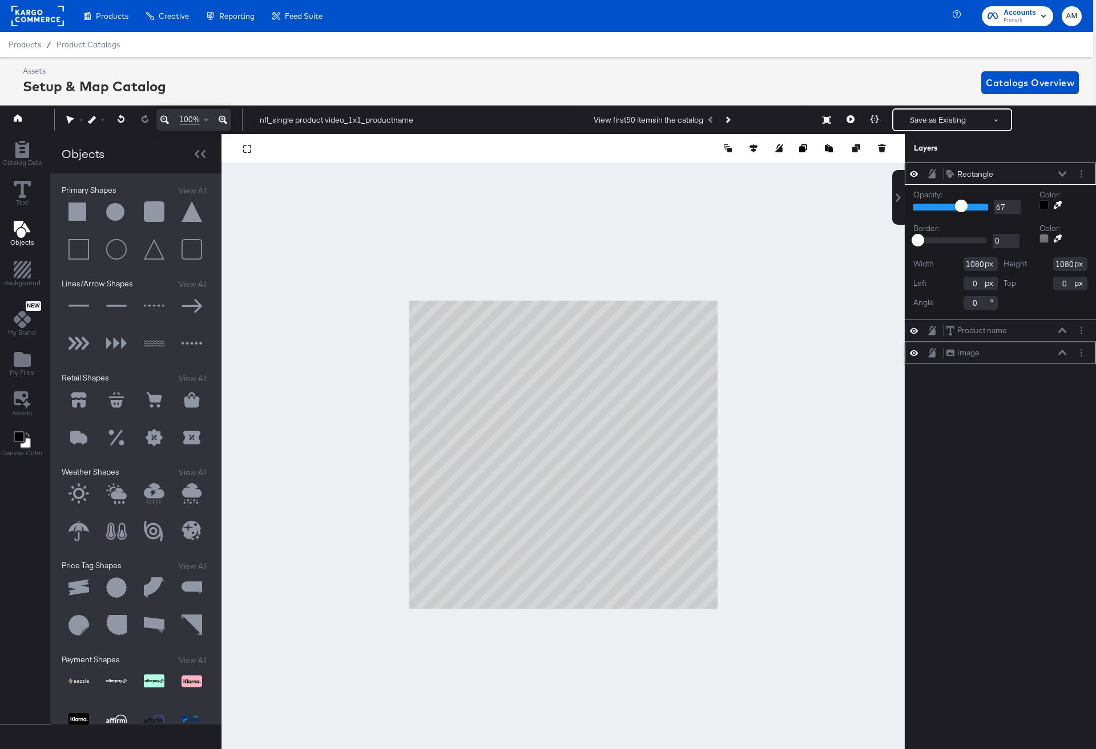
type input "57"
type input "50"
type input "49"
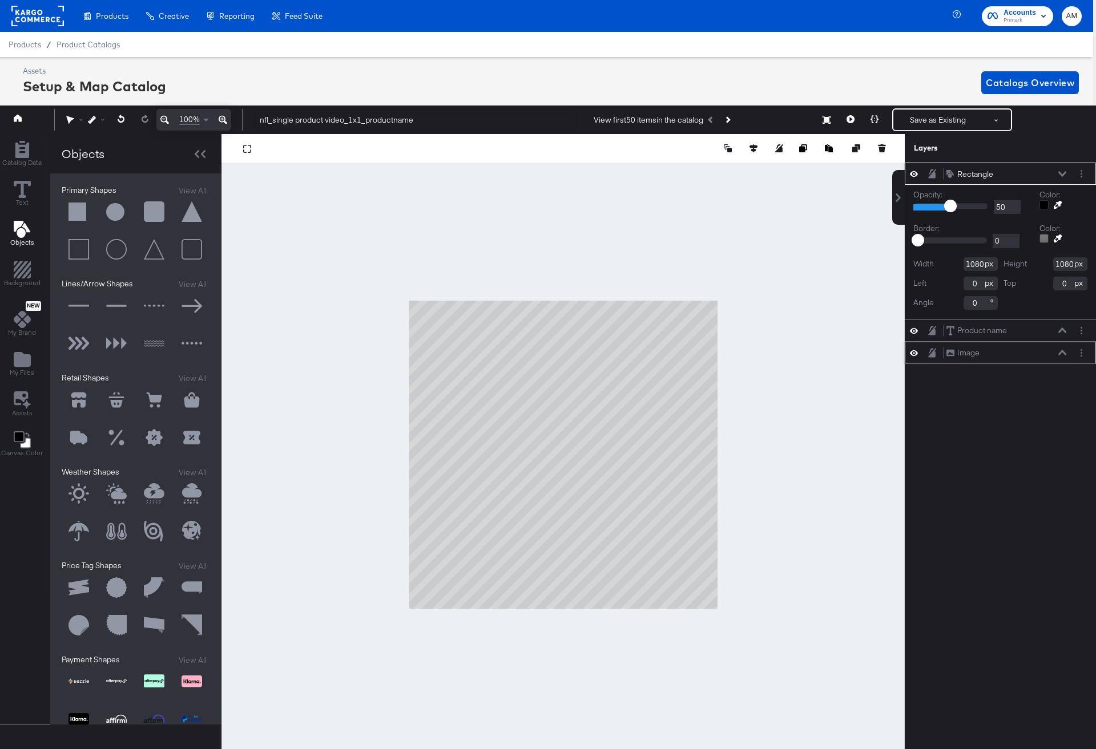
type input "49"
type input "48"
type input "46"
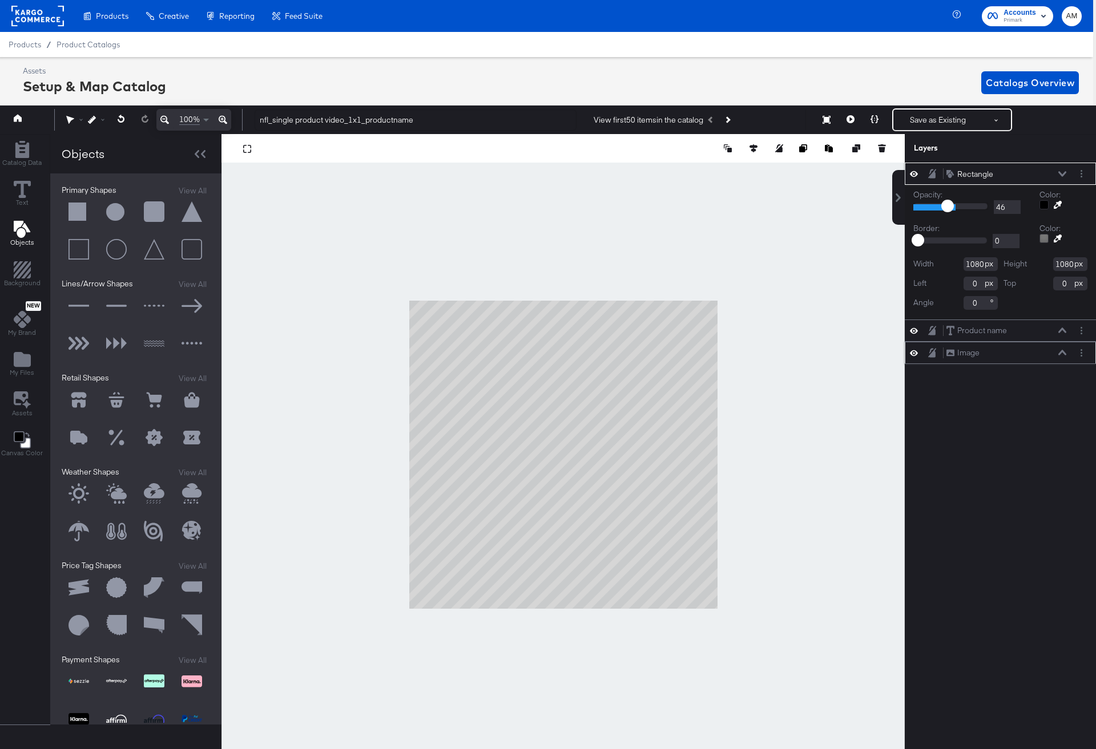
type input "43"
type input "39"
type input "36"
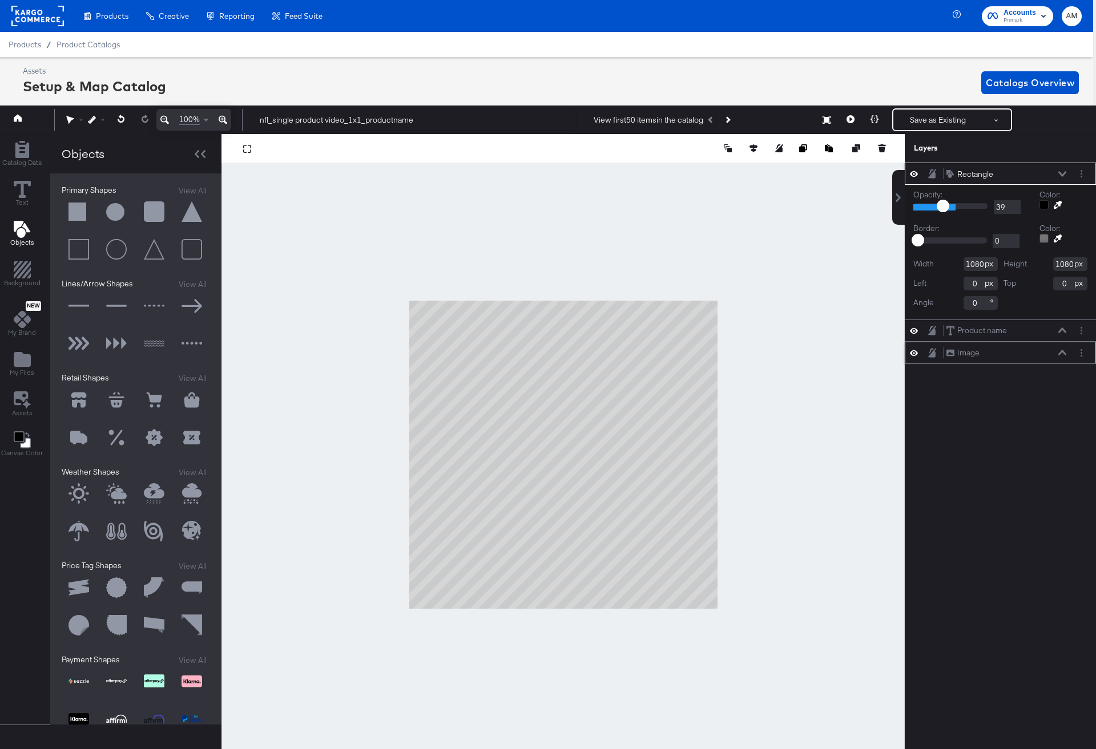
type input "36"
type input "35"
type input "34"
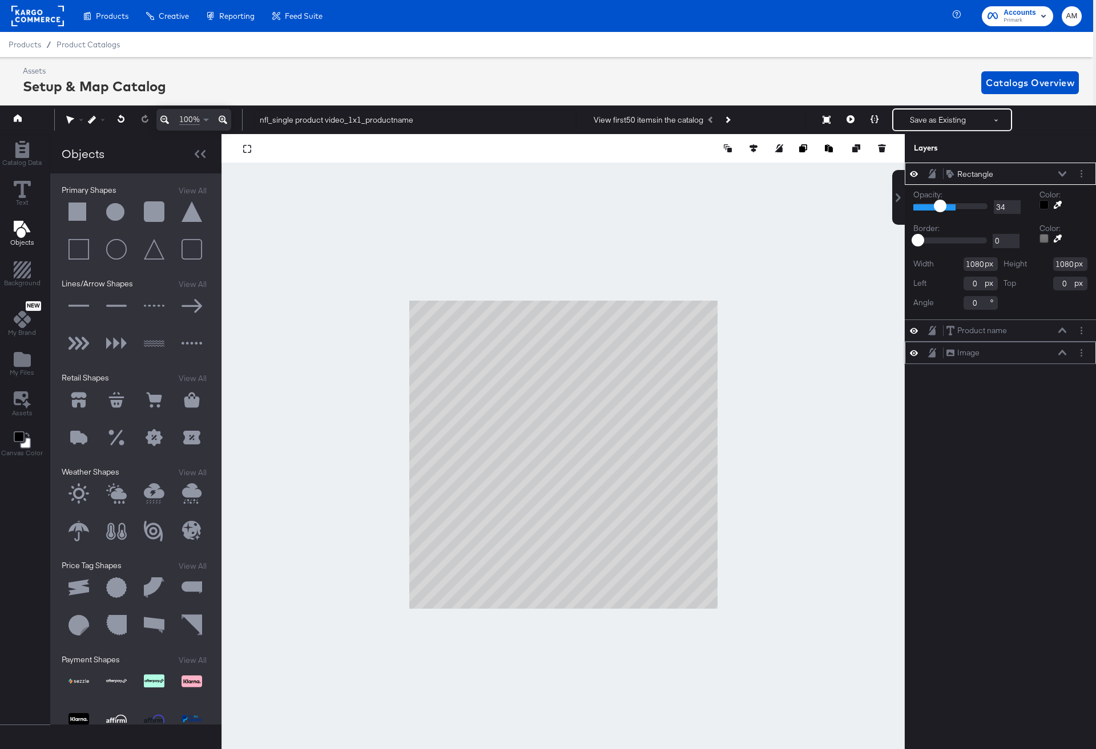
type input "33"
type input "32"
type input "30"
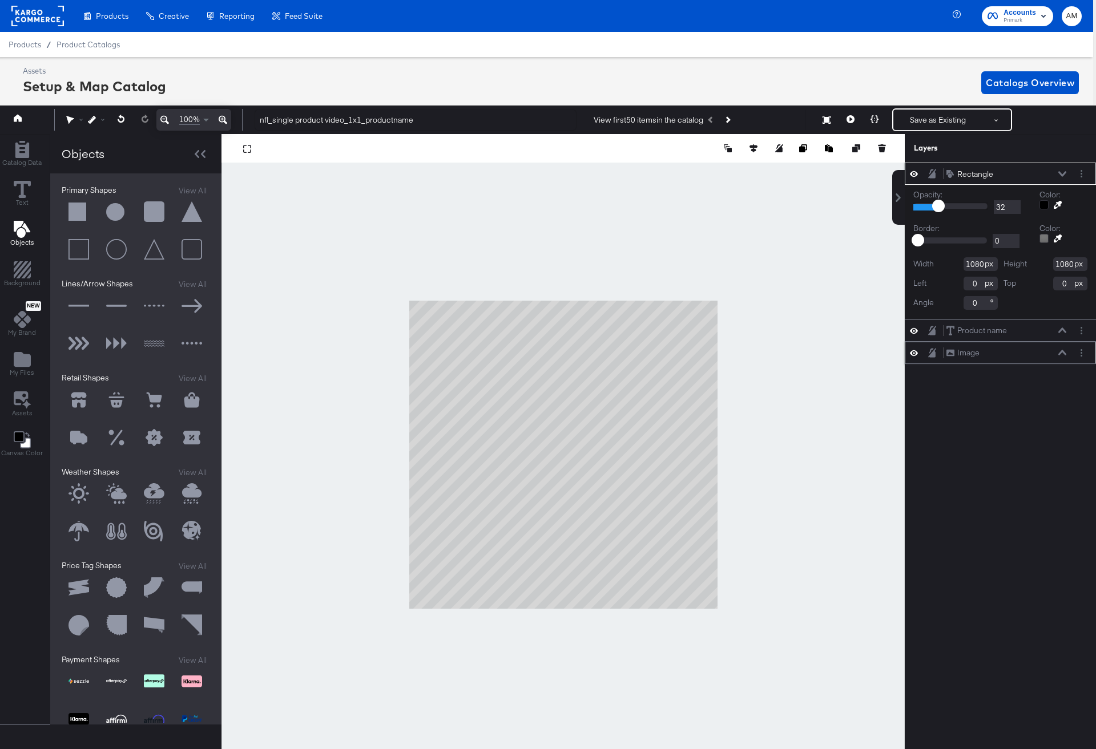
type input "30"
type input "29"
type input "28"
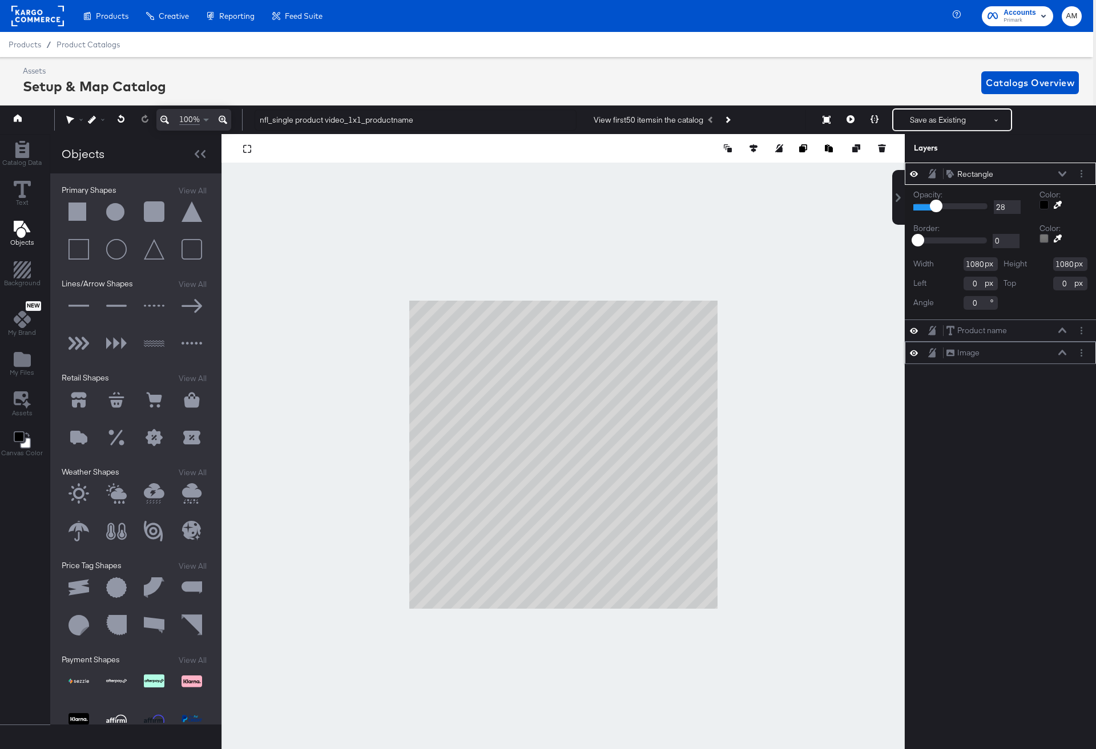
drag, startPoint x: 980, startPoint y: 205, endPoint x: 935, endPoint y: 210, distance: 45.4
type input "28"
click at [860, 210] on input "range" at bounding box center [950, 206] width 75 height 7
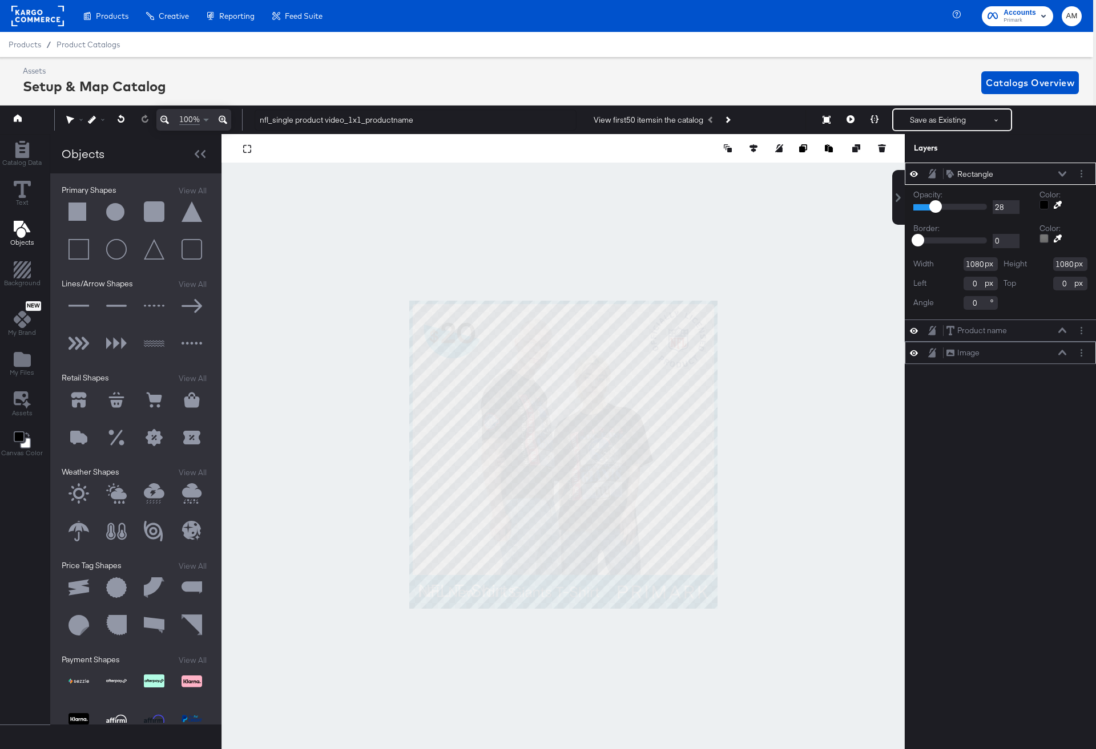
click at [860, 174] on div "Rectangle Rectangle" at bounding box center [1006, 174] width 121 height 12
click at [860, 173] on icon at bounding box center [1062, 173] width 8 height 5
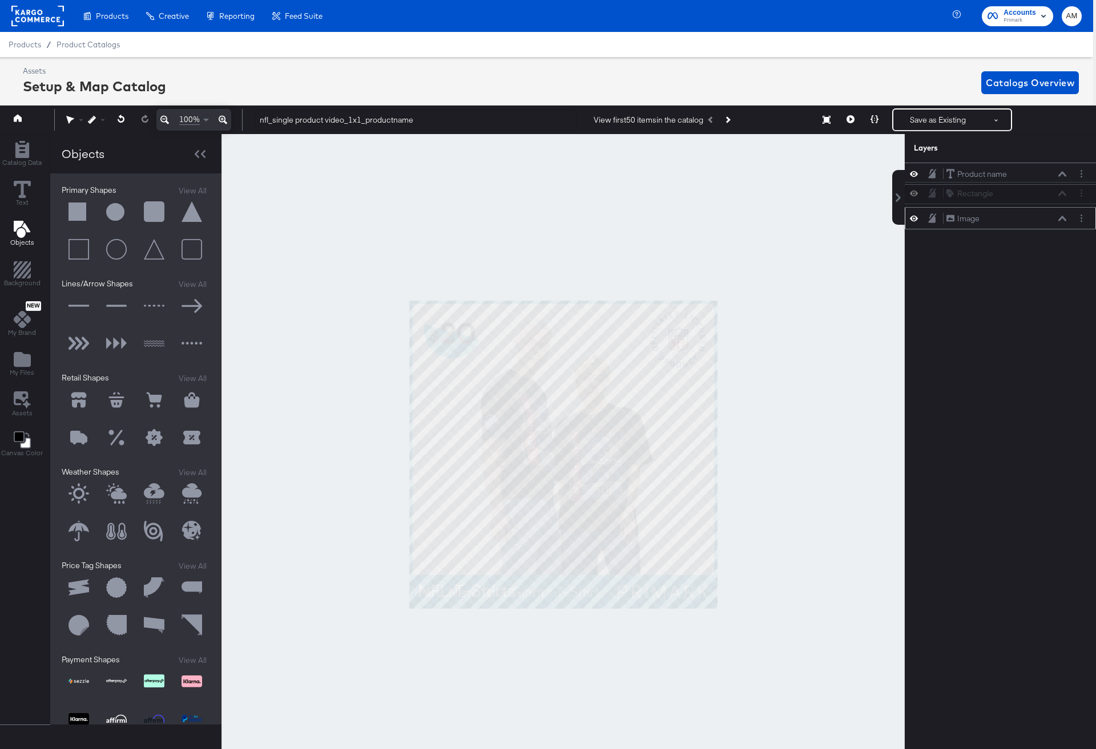
drag, startPoint x: 923, startPoint y: 178, endPoint x: 923, endPoint y: 202, distance: 24.0
click at [860, 202] on div "Rectangle Rectangle Product name Product name Image Image" at bounding box center [1000, 196] width 191 height 67
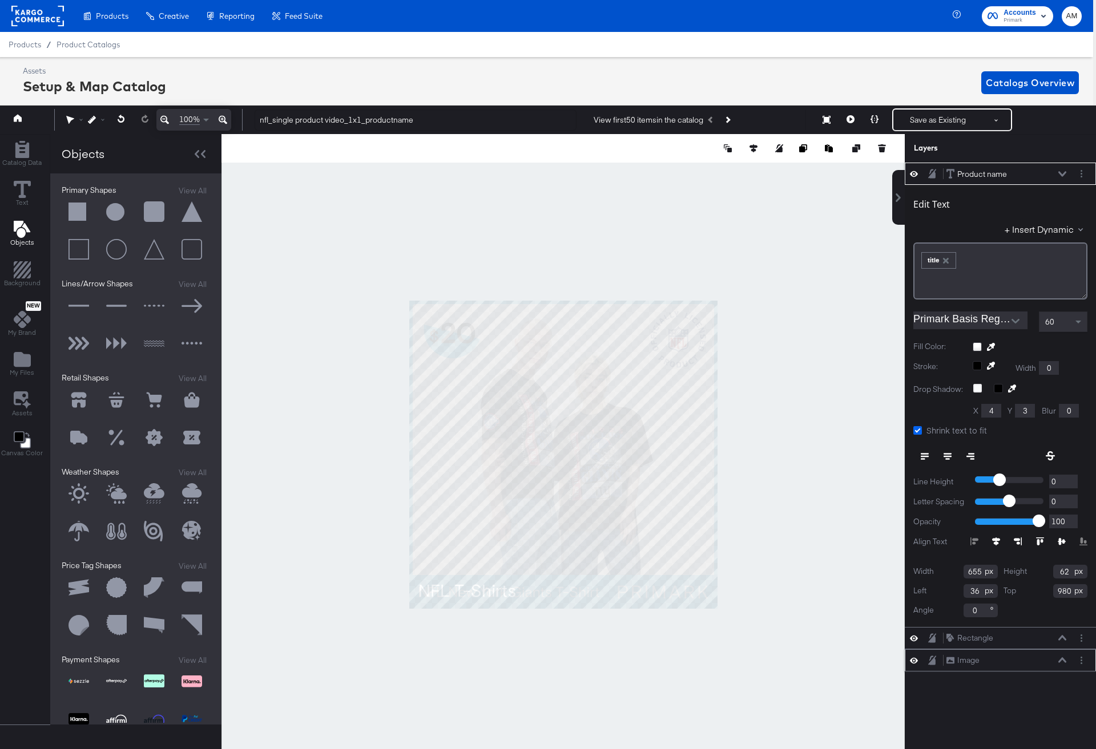
click at [860, 430] on icon at bounding box center [917, 430] width 9 height 9
click at [0, 0] on input "Shrink text to fit" at bounding box center [0, 0] width 0 height 0
click at [860, 430] on icon at bounding box center [917, 430] width 9 height 9
click at [0, 0] on input "Shrink text to fit" at bounding box center [0, 0] width 0 height 0
click at [850, 121] on icon at bounding box center [850, 119] width 8 height 8
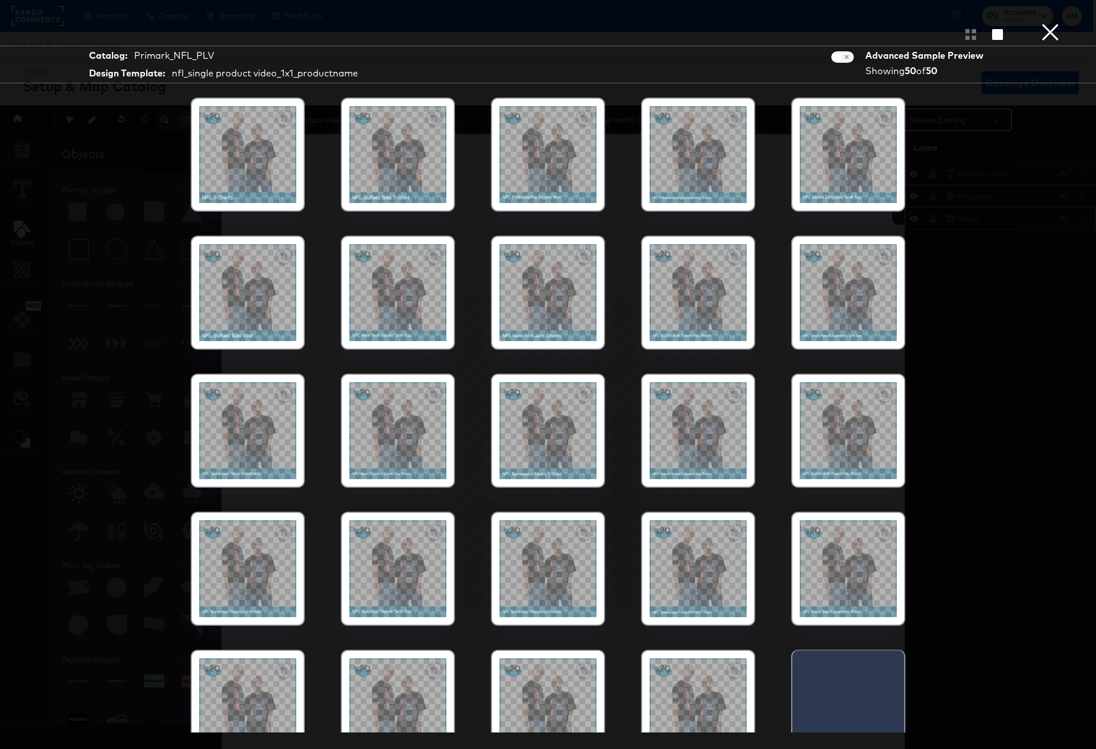
click at [692, 171] on div at bounding box center [697, 154] width 97 height 97
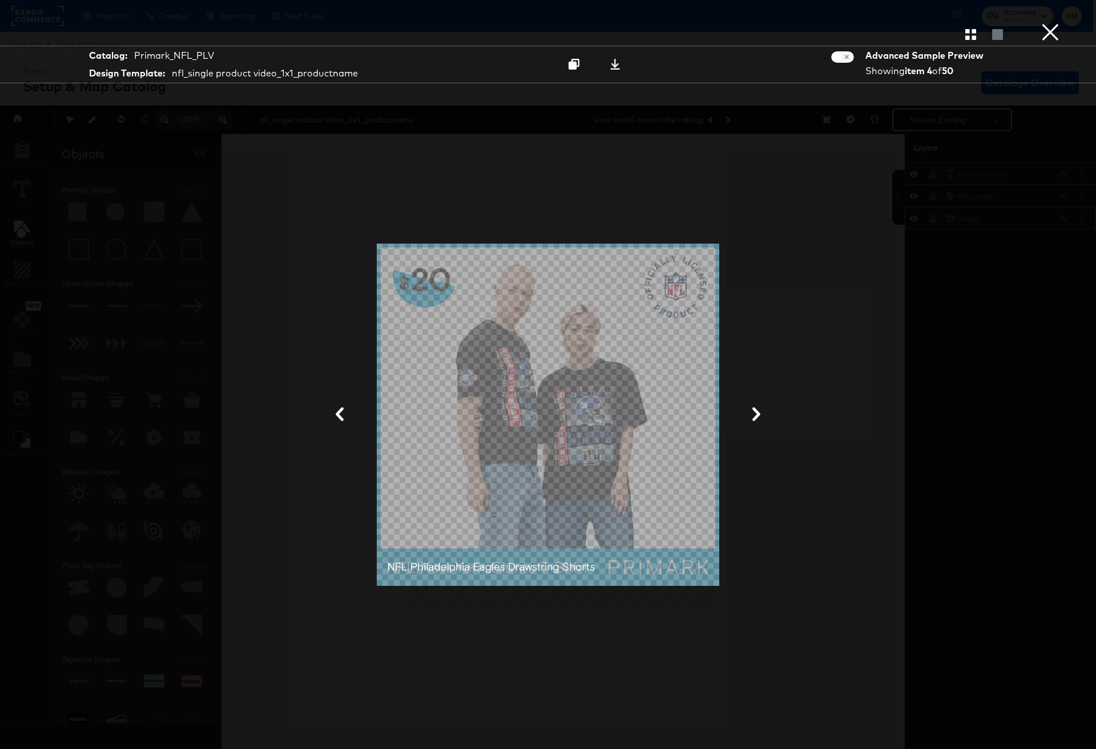
click at [860, 23] on button "×" at bounding box center [1050, 11] width 23 height 23
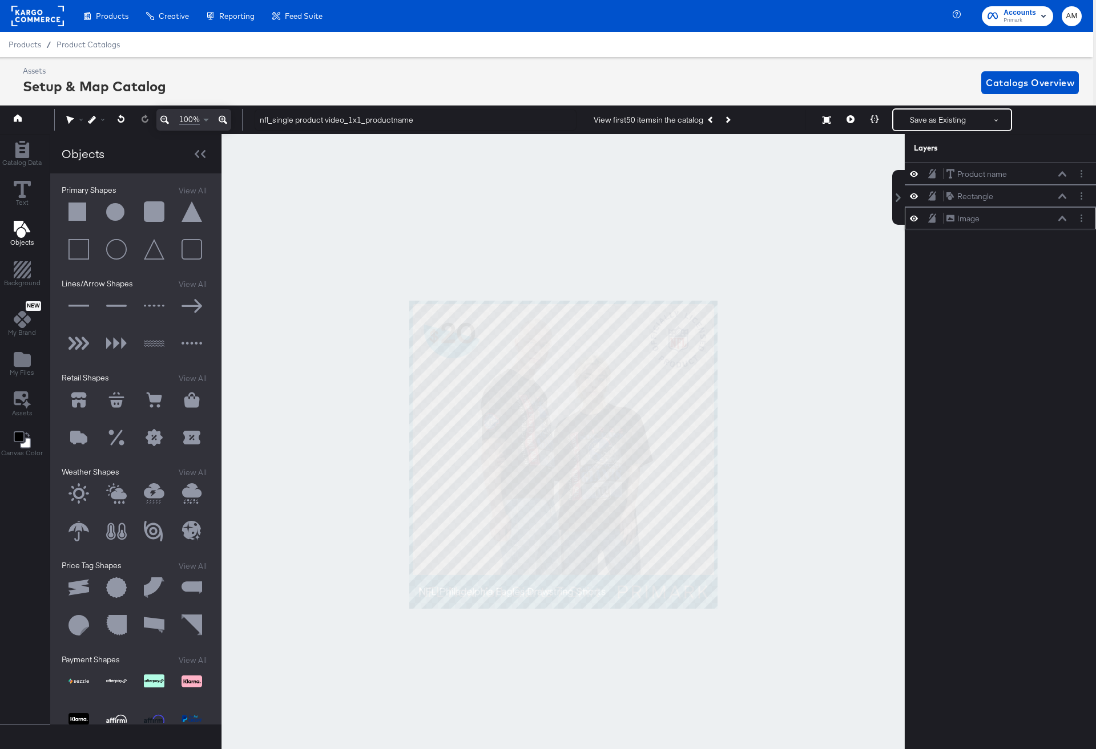
click at [227, 118] on button at bounding box center [223, 120] width 17 height 22
click at [226, 119] on icon at bounding box center [223, 120] width 9 height 14
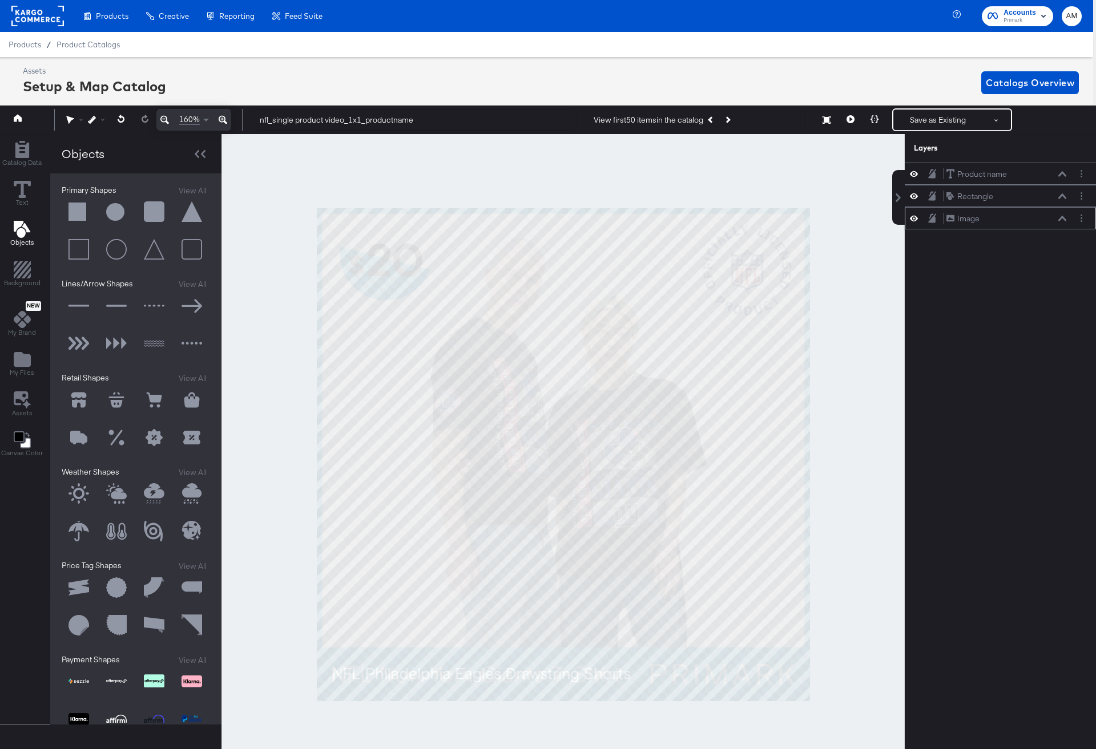
click at [226, 119] on icon at bounding box center [223, 120] width 9 height 14
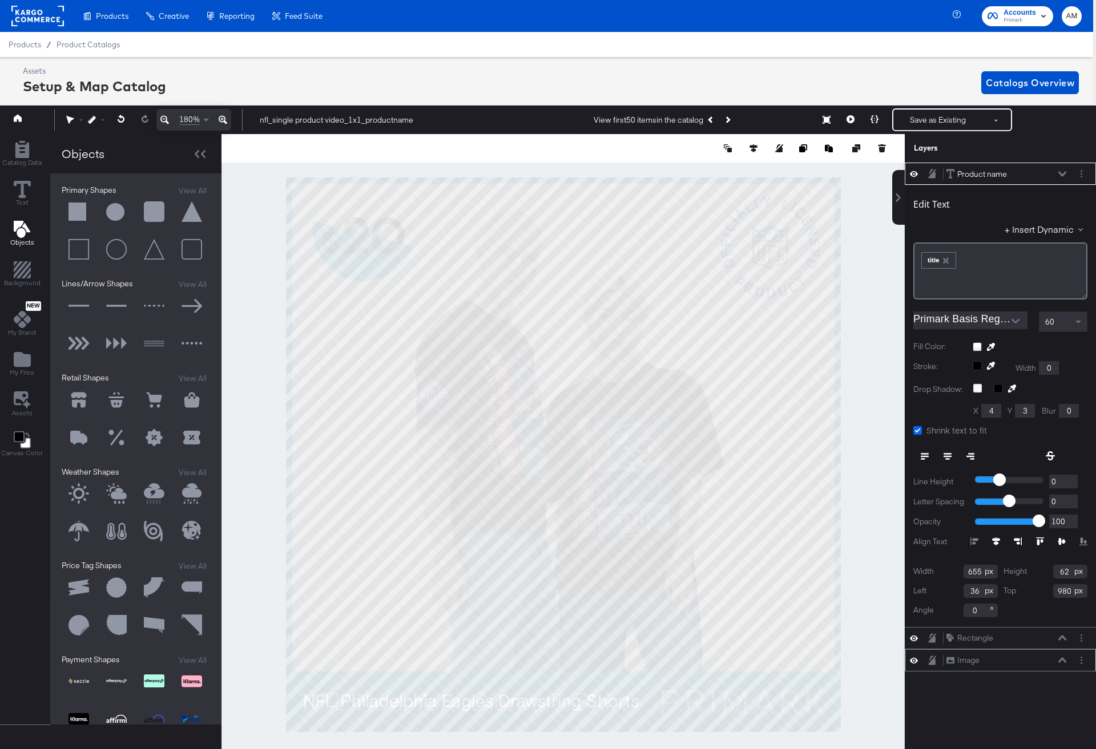
click at [860, 430] on icon at bounding box center [917, 430] width 9 height 9
click at [0, 0] on input "Shrink text to fit" at bounding box center [0, 0] width 0 height 0
click at [860, 429] on icon at bounding box center [917, 430] width 9 height 9
click at [0, 0] on input "Shrink text to fit" at bounding box center [0, 0] width 0 height 0
click at [860, 429] on icon at bounding box center [917, 430] width 9 height 9
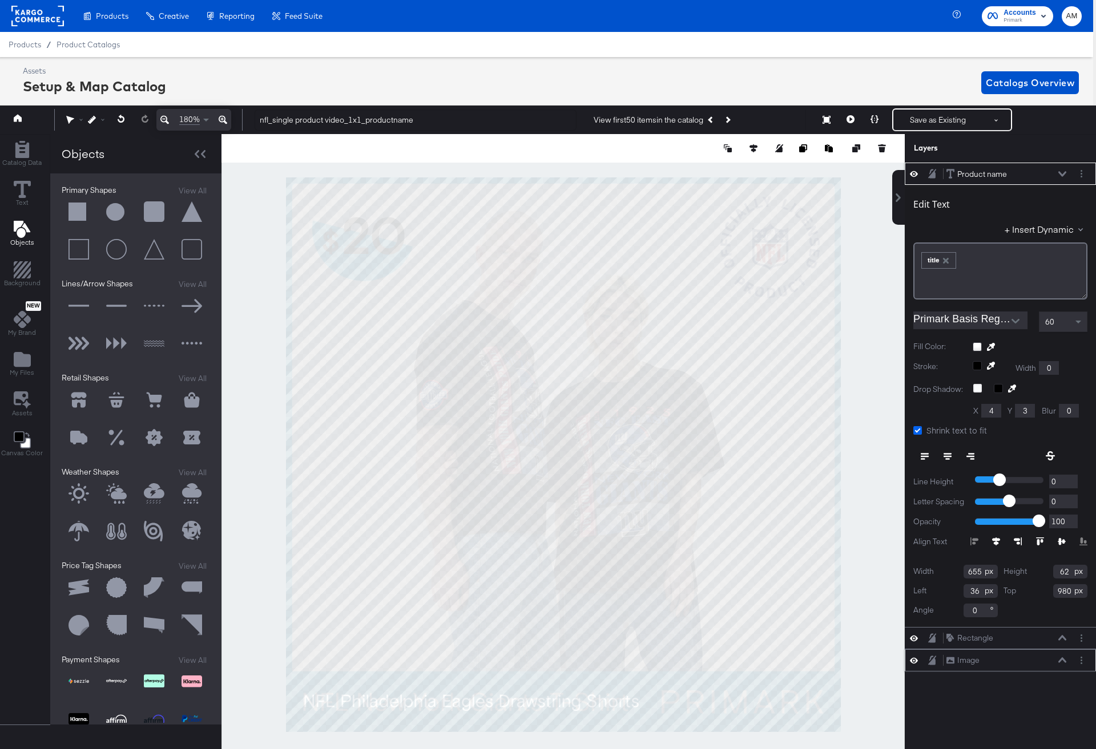
click at [0, 0] on input "Shrink text to fit" at bounding box center [0, 0] width 0 height 0
click at [860, 429] on icon at bounding box center [917, 430] width 9 height 9
click at [0, 0] on input "Shrink text to fit" at bounding box center [0, 0] width 0 height 0
click at [860, 173] on icon at bounding box center [1062, 174] width 8 height 6
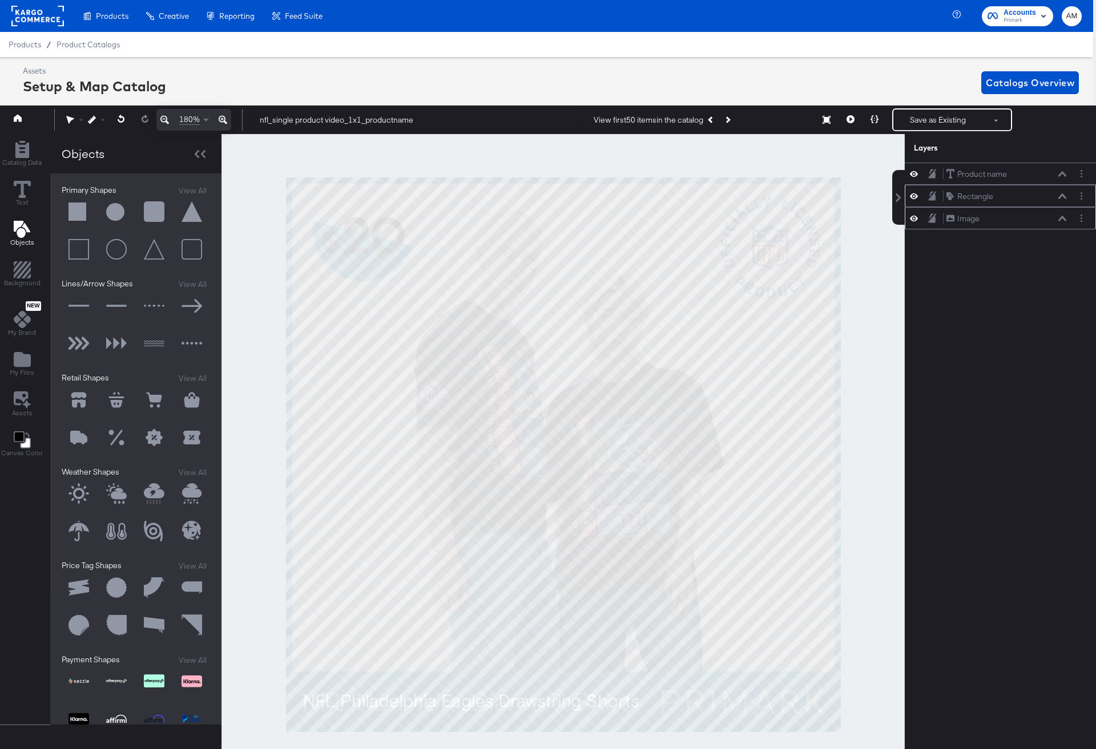
click at [860, 199] on button at bounding box center [913, 196] width 9 height 11
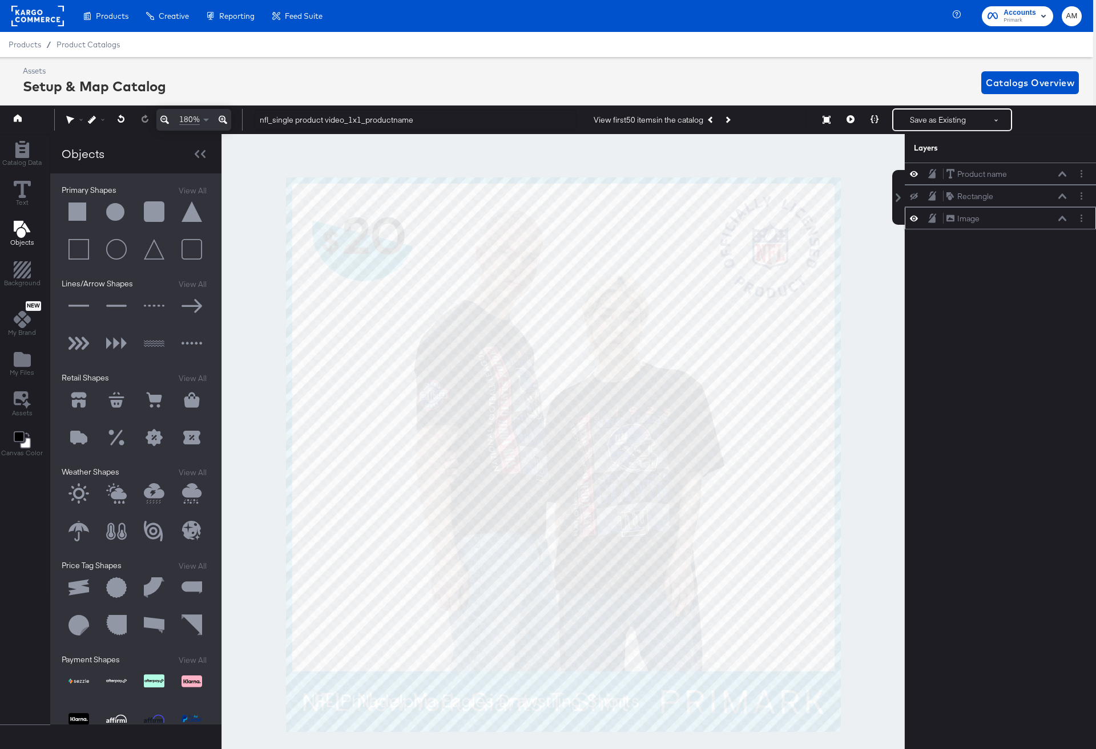
click at [860, 219] on icon at bounding box center [914, 218] width 8 height 10
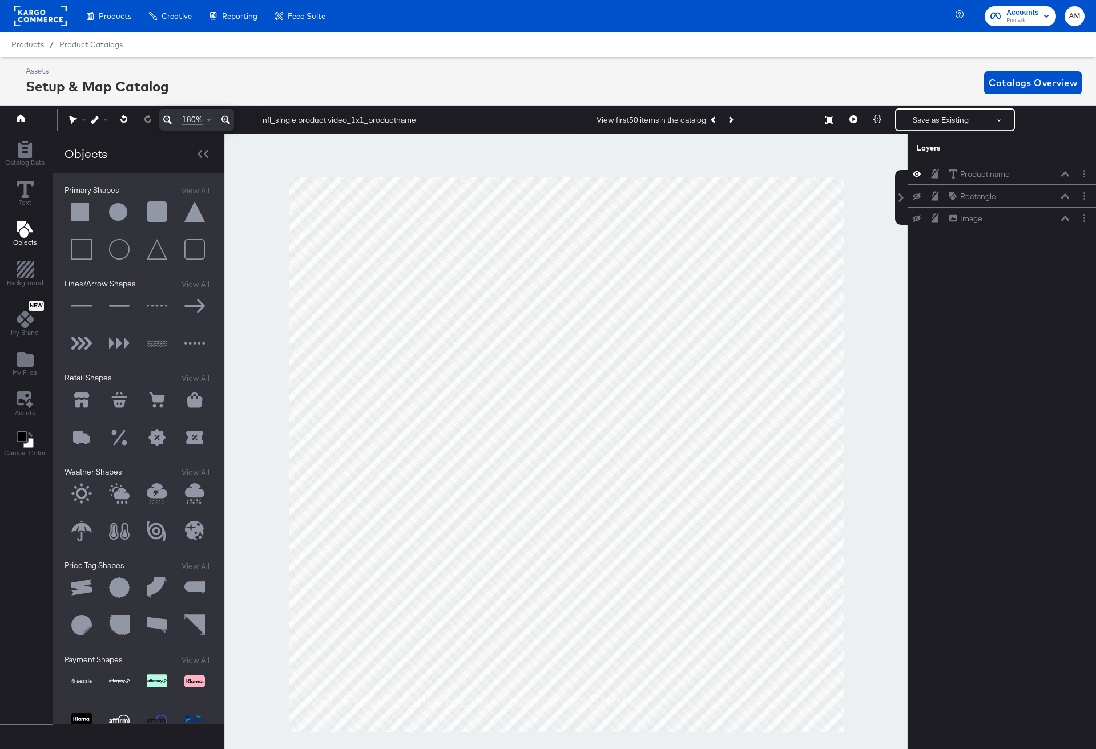
scroll to position [0, 3]
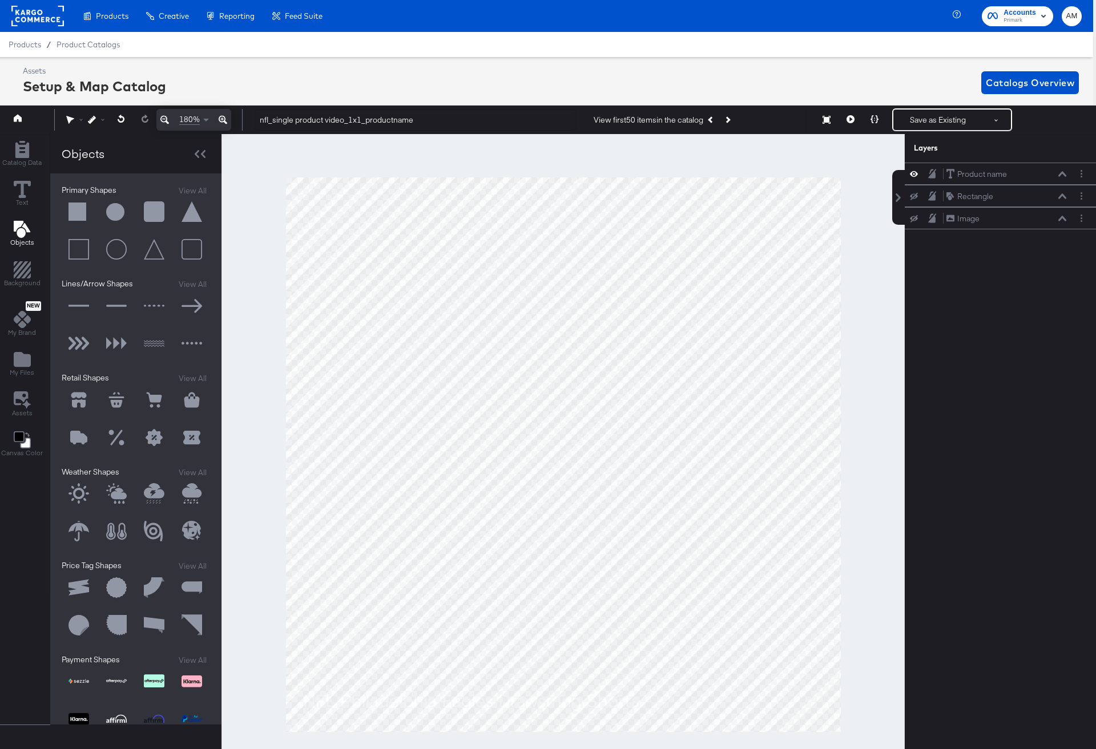
click at [937, 122] on button "Save as Existing" at bounding box center [937, 120] width 89 height 21
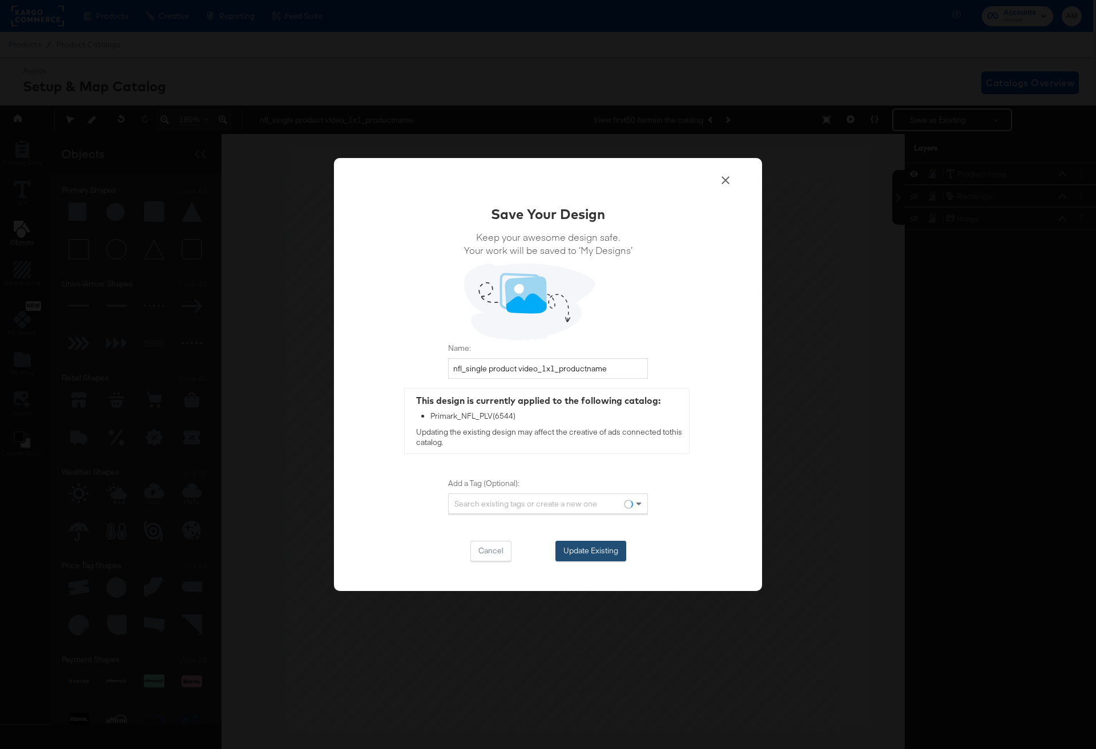
click at [586, 550] on button "Update Existing" at bounding box center [590, 551] width 71 height 21
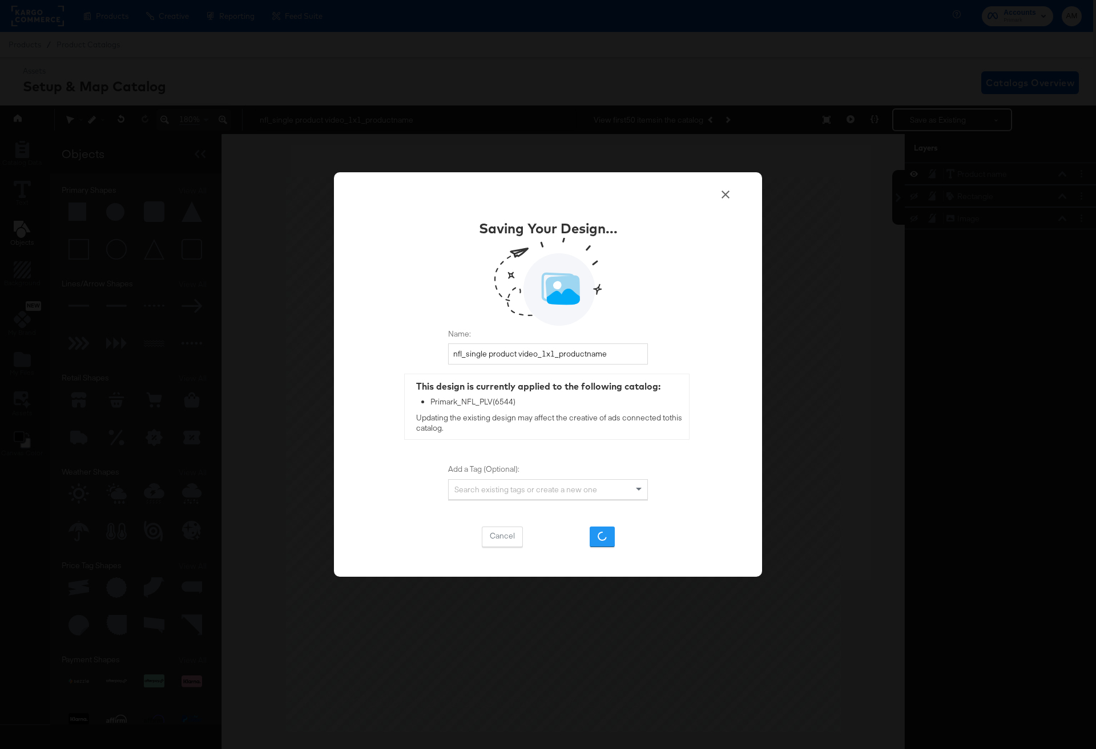
scroll to position [0, 0]
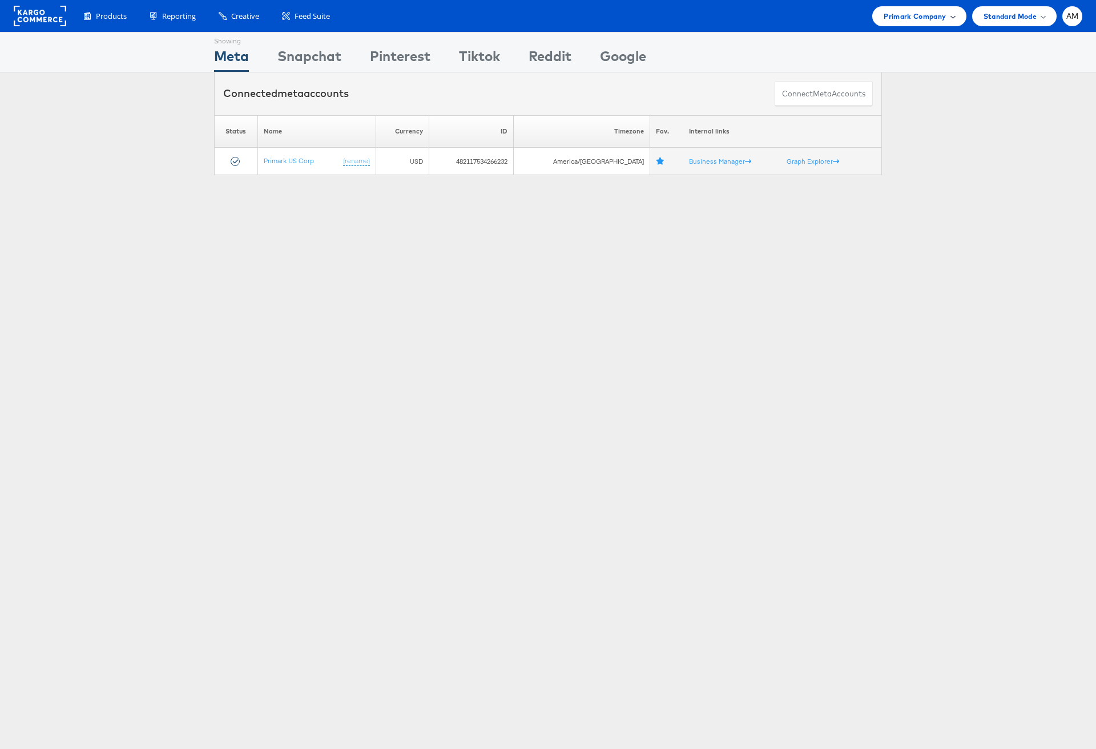
click at [893, 10] on span "Primark Company" at bounding box center [914, 16] width 62 height 12
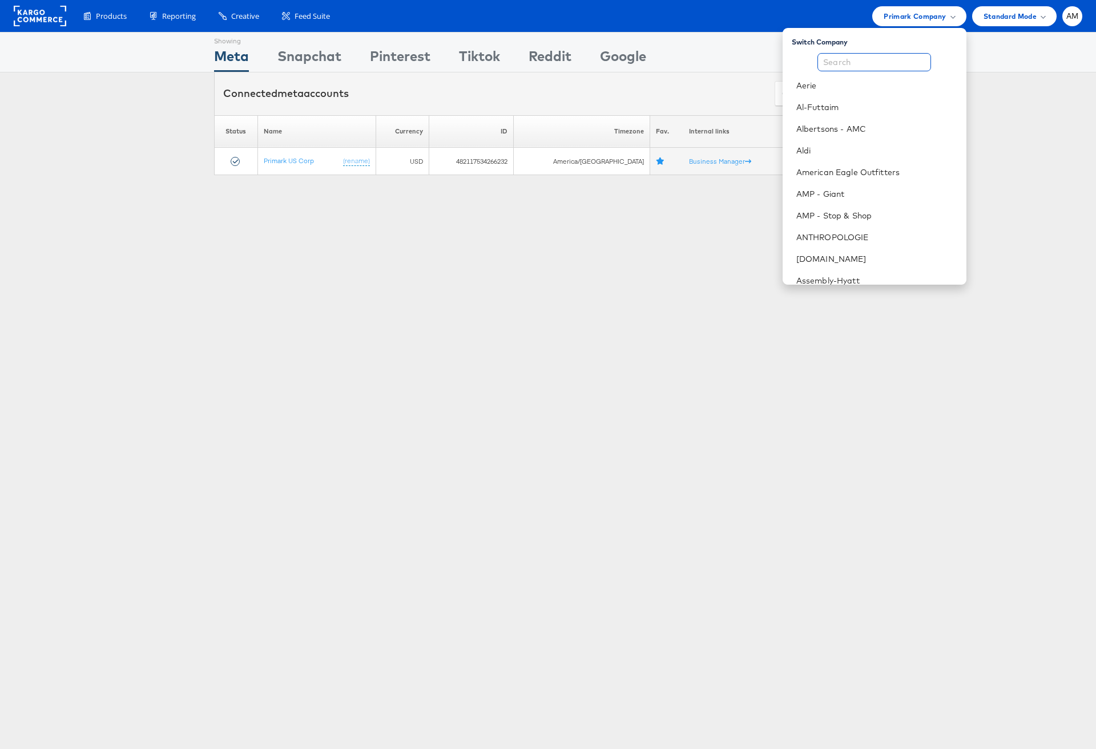
click at [873, 55] on input "text" at bounding box center [874, 62] width 114 height 18
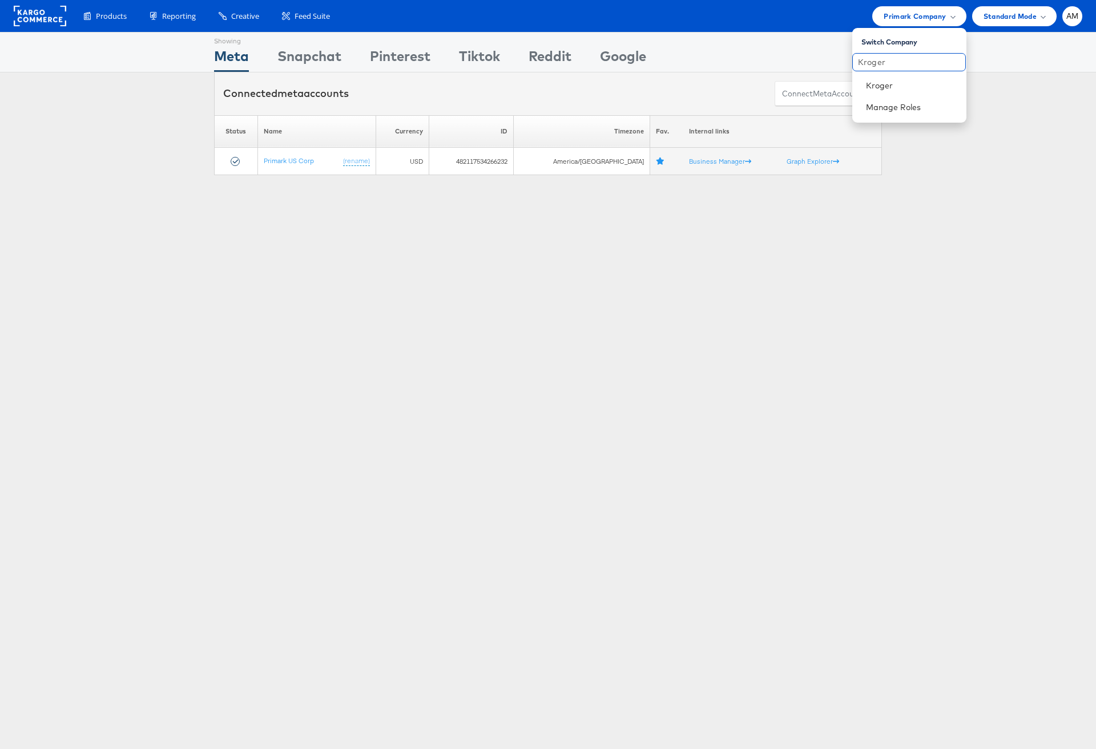
type input "Kroger"
click at [868, 84] on link "Kroger" at bounding box center [911, 85] width 91 height 11
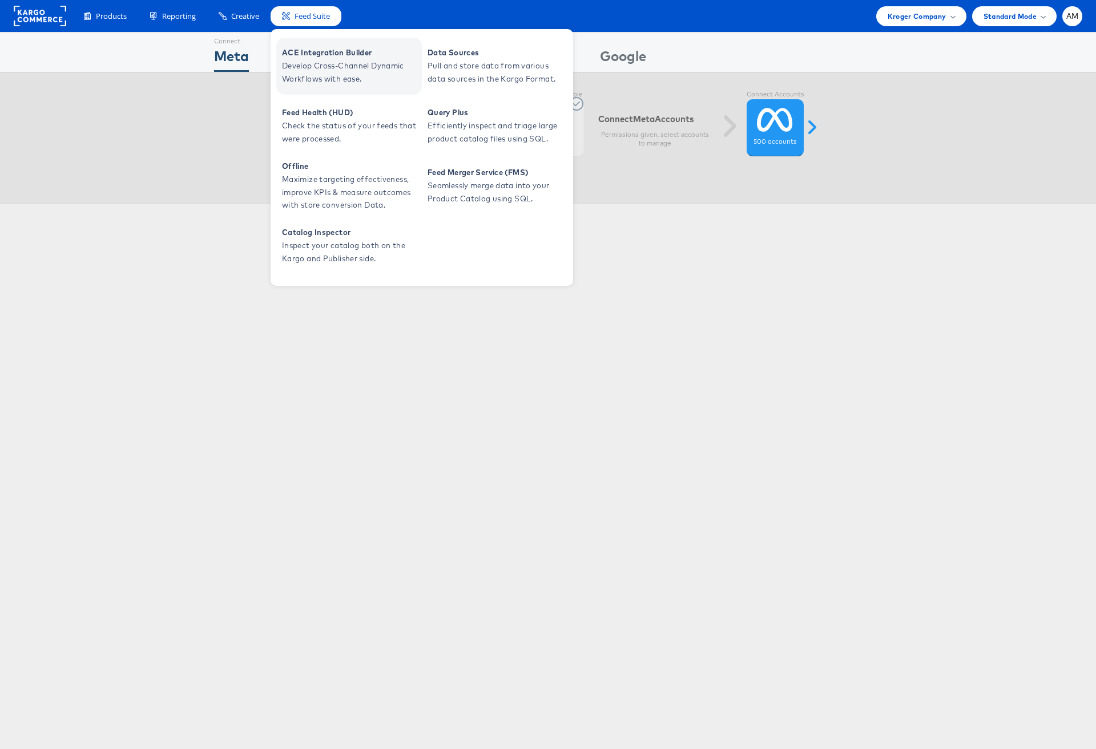
click at [308, 51] on span "ACE Integration Builder" at bounding box center [350, 52] width 137 height 13
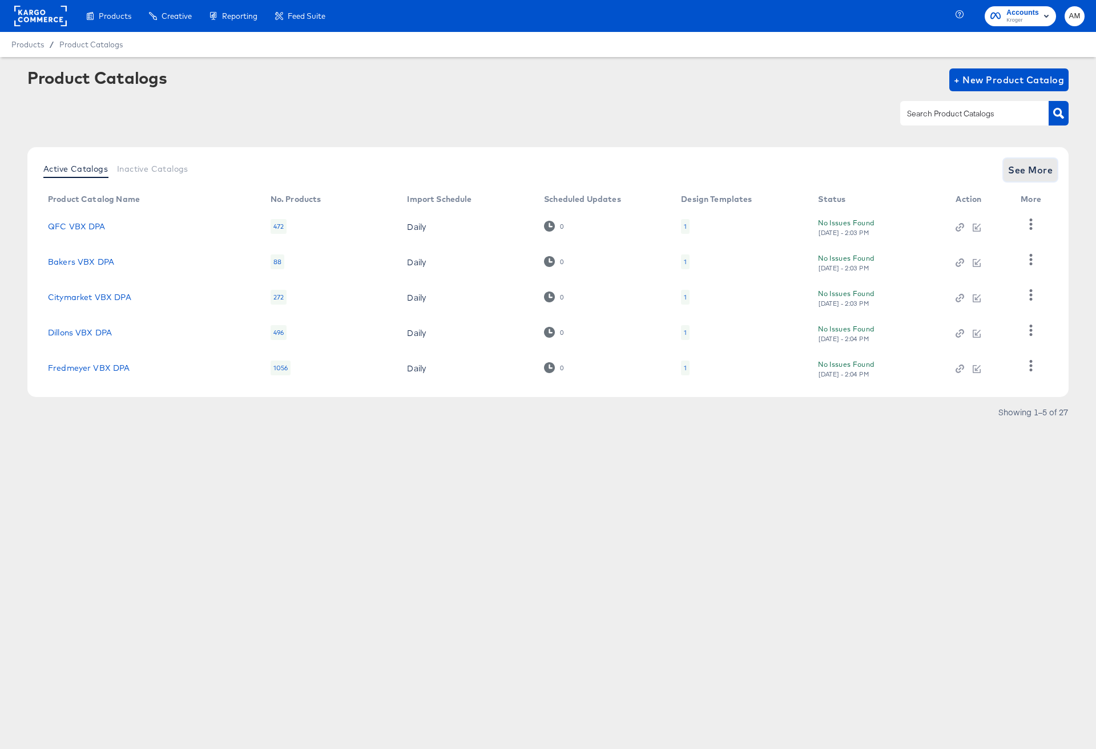
click at [1025, 168] on span "See More" at bounding box center [1030, 170] width 45 height 16
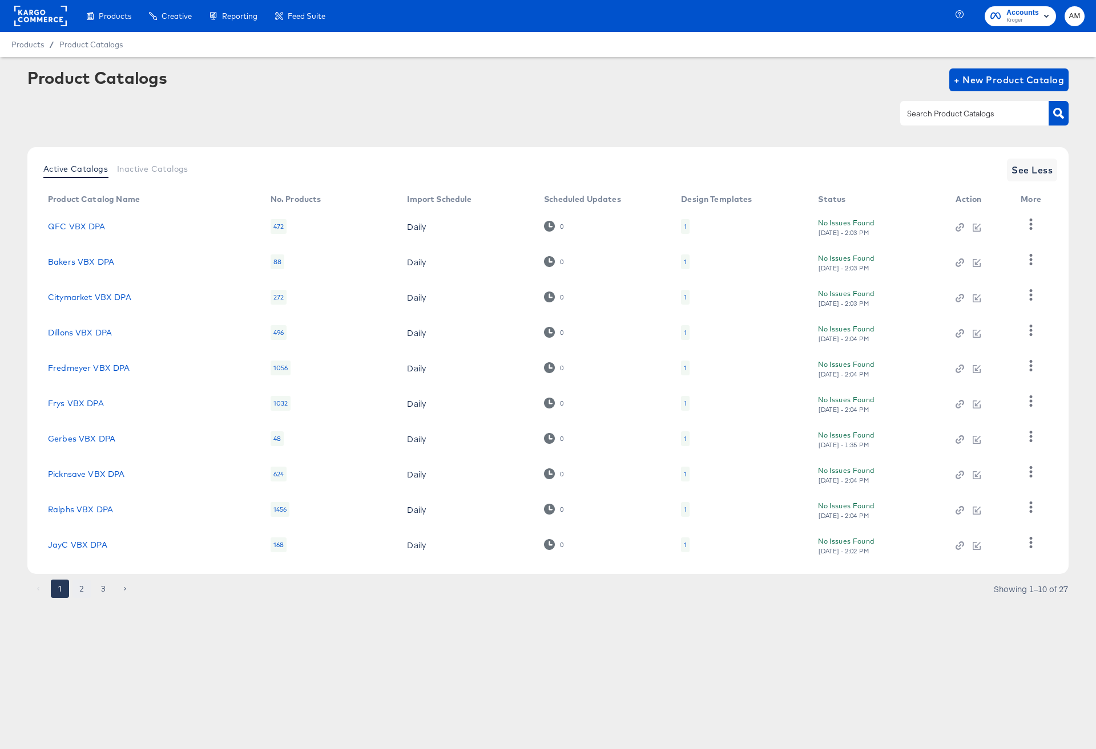
click at [79, 588] on button "2" at bounding box center [81, 589] width 18 height 18
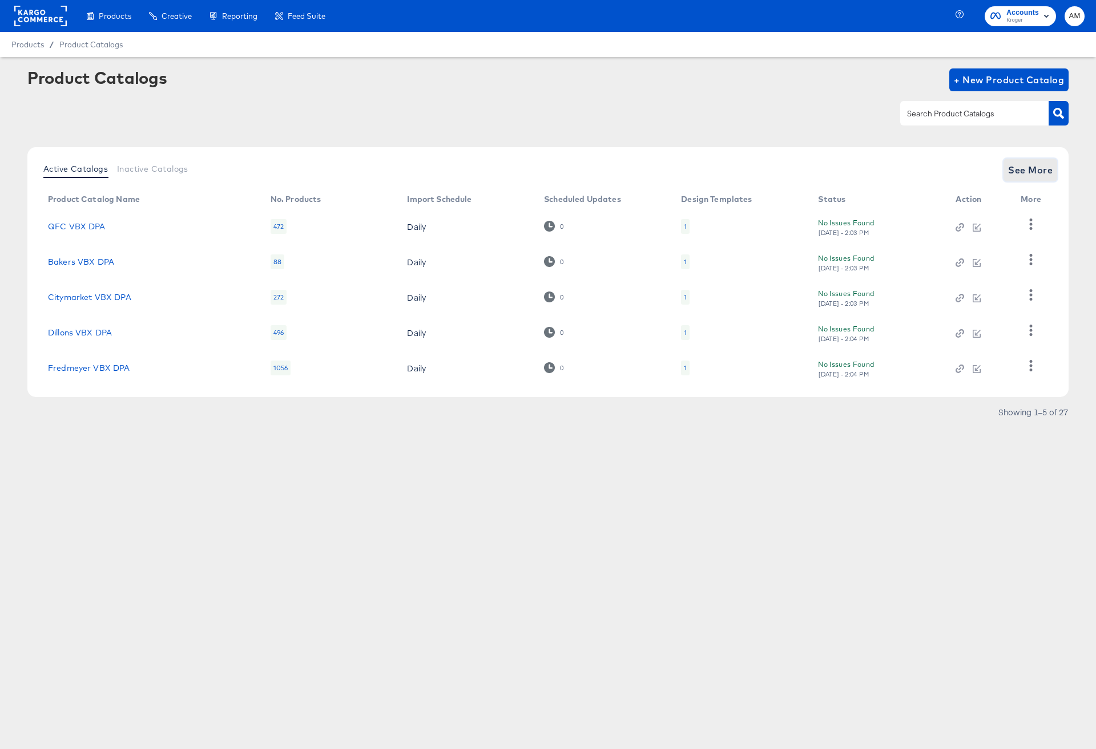
click at [1028, 178] on button "See More" at bounding box center [1030, 170] width 54 height 23
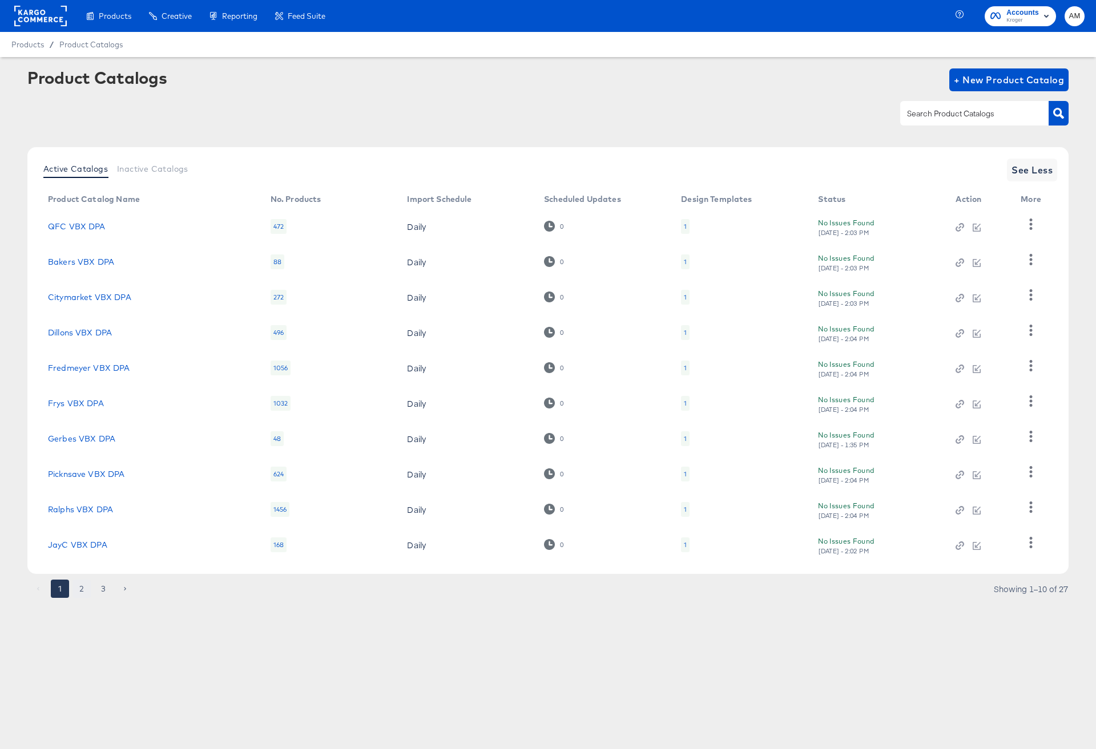
click at [86, 590] on button "2" at bounding box center [81, 589] width 18 height 18
